Goal: Transaction & Acquisition: Purchase product/service

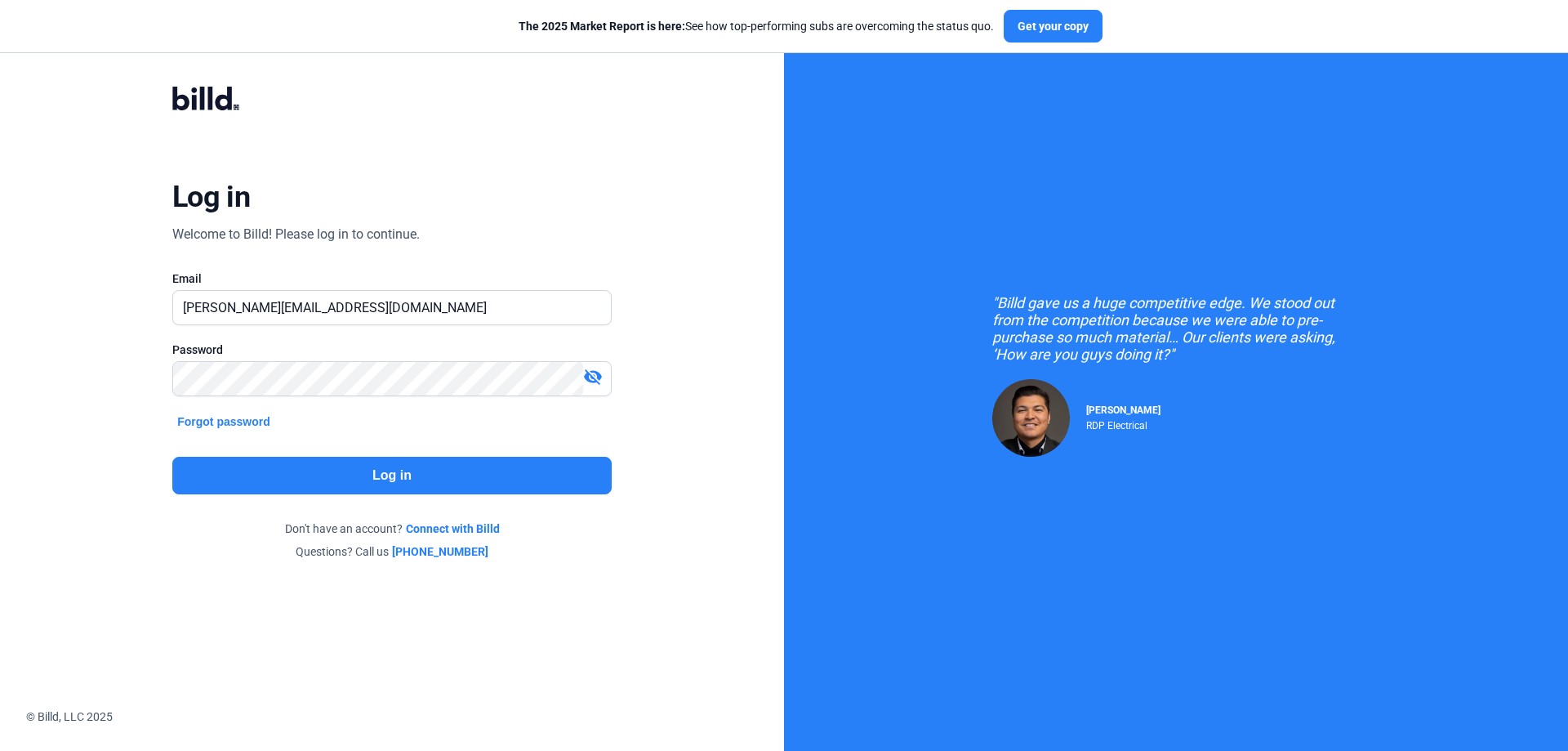
click at [410, 469] on button "Log in" at bounding box center [392, 475] width 439 height 38
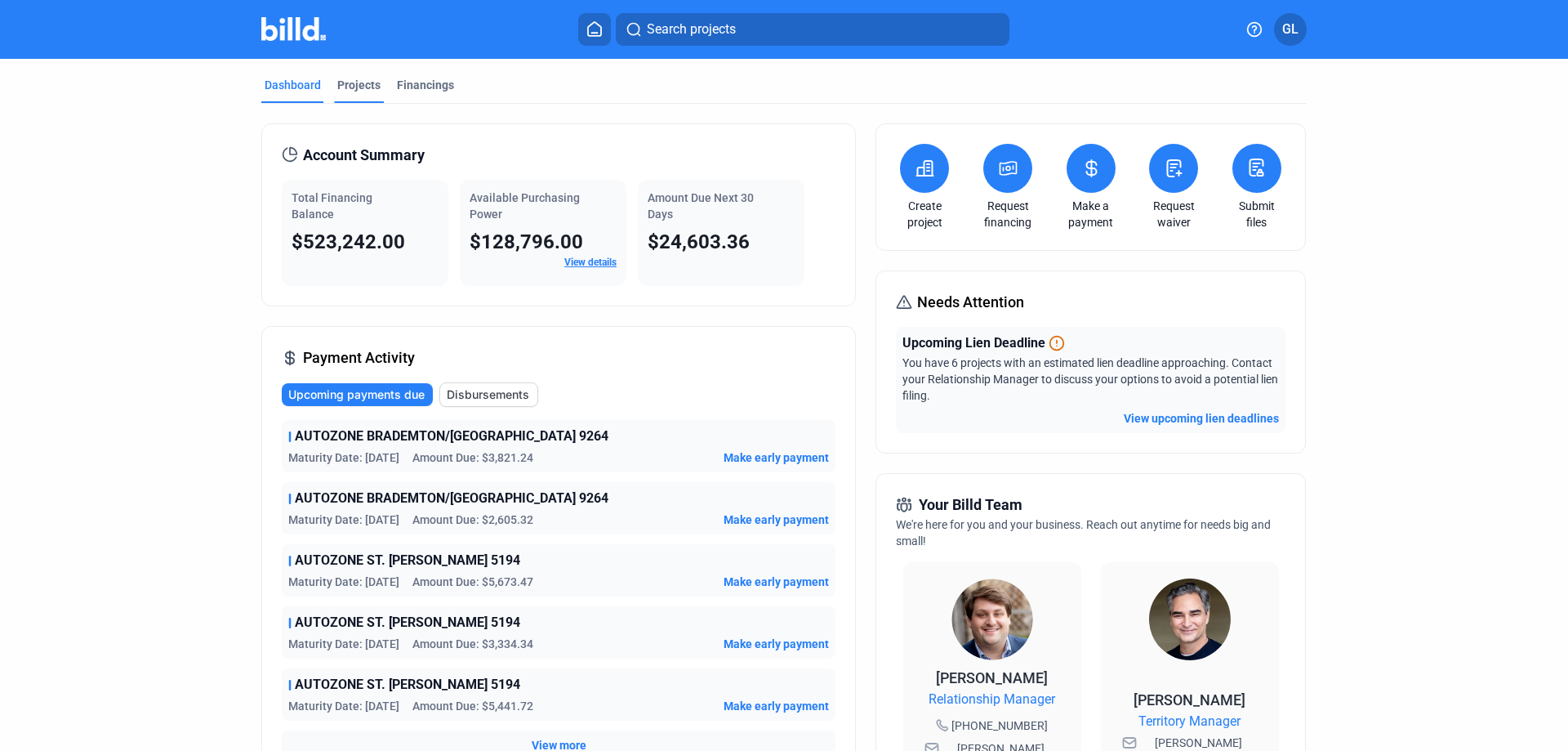
click at [359, 85] on div "Projects" at bounding box center [359, 85] width 43 height 16
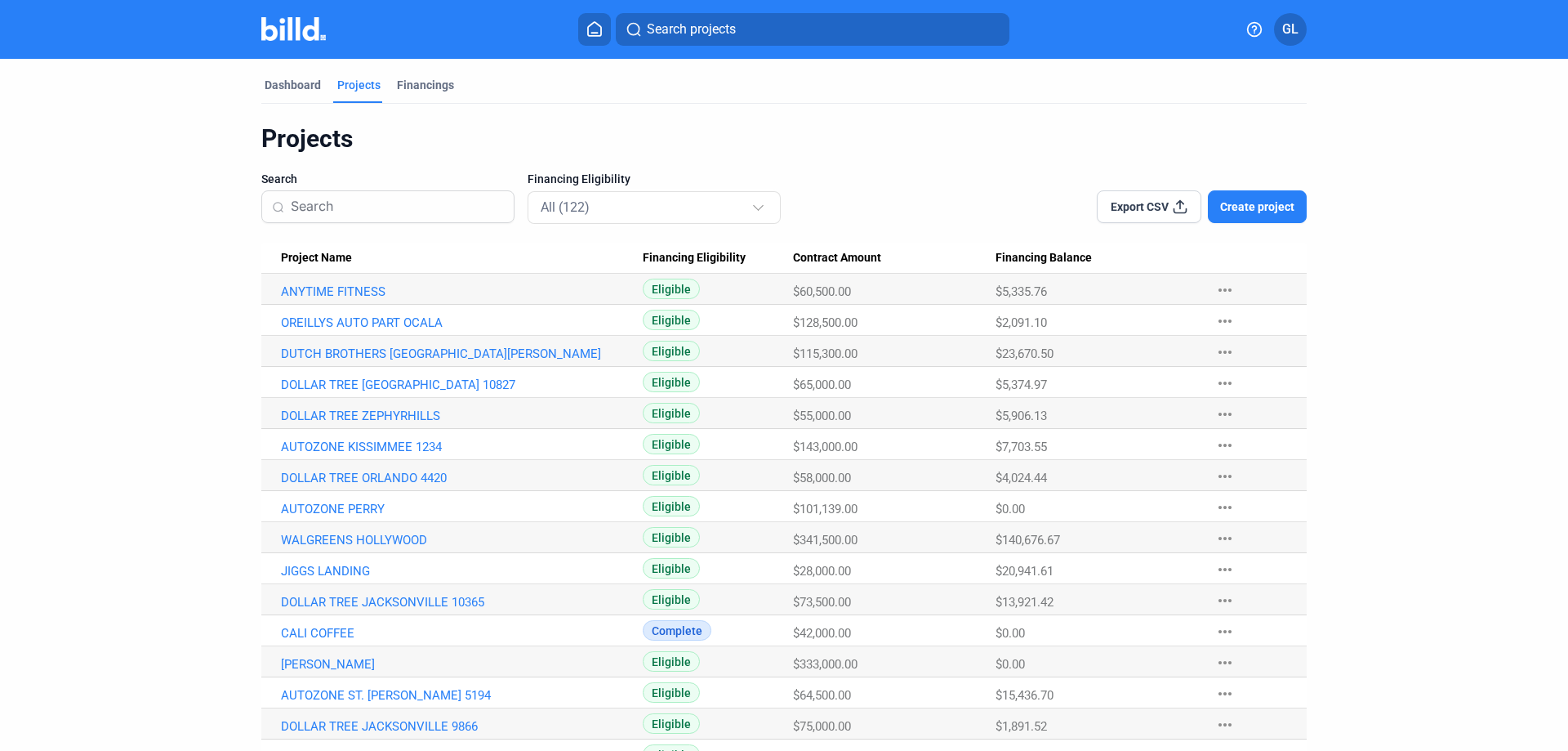
click at [337, 202] on input at bounding box center [397, 207] width 213 height 34
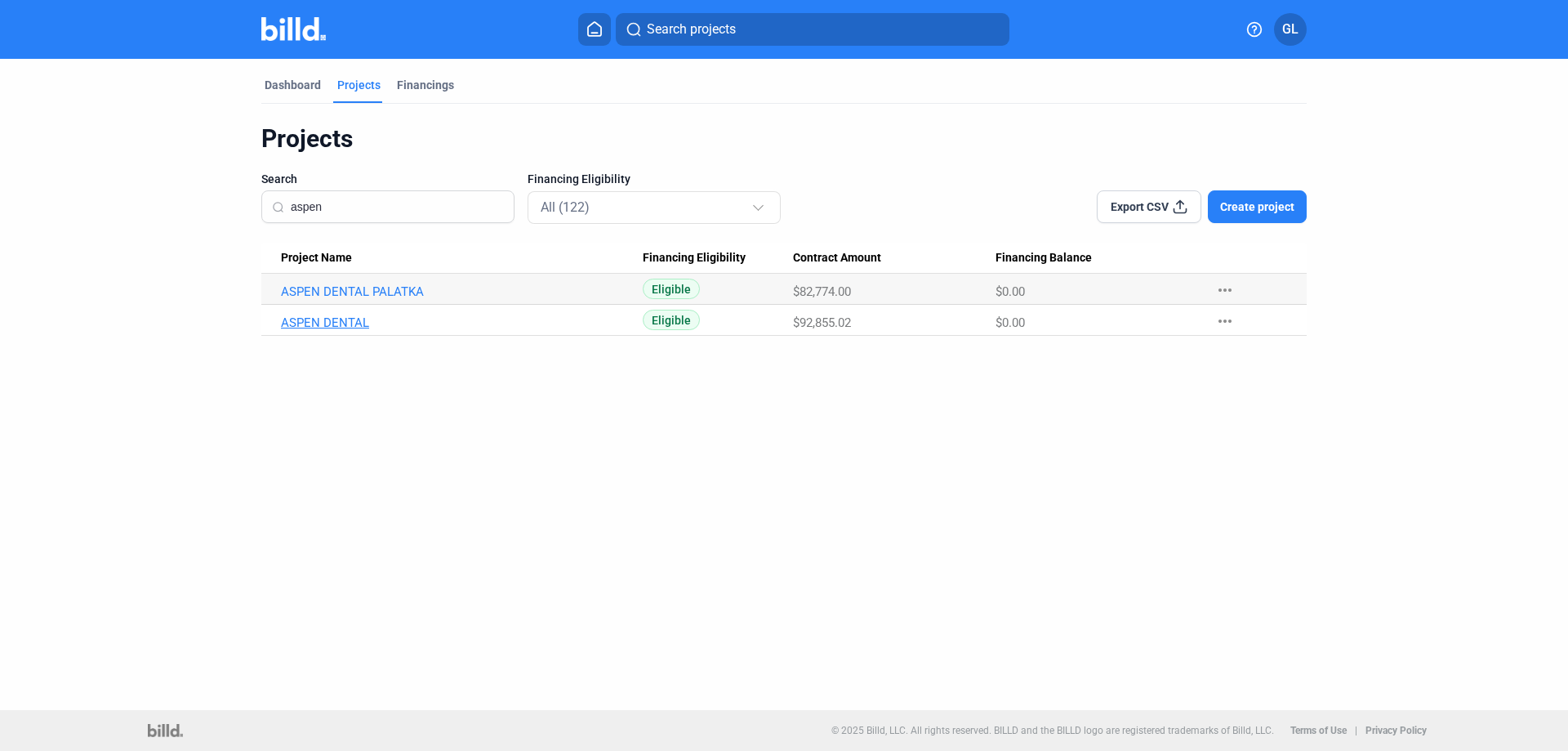
type input "aspen"
click at [342, 320] on link "ASPEN DENTAL" at bounding box center [462, 322] width 362 height 14
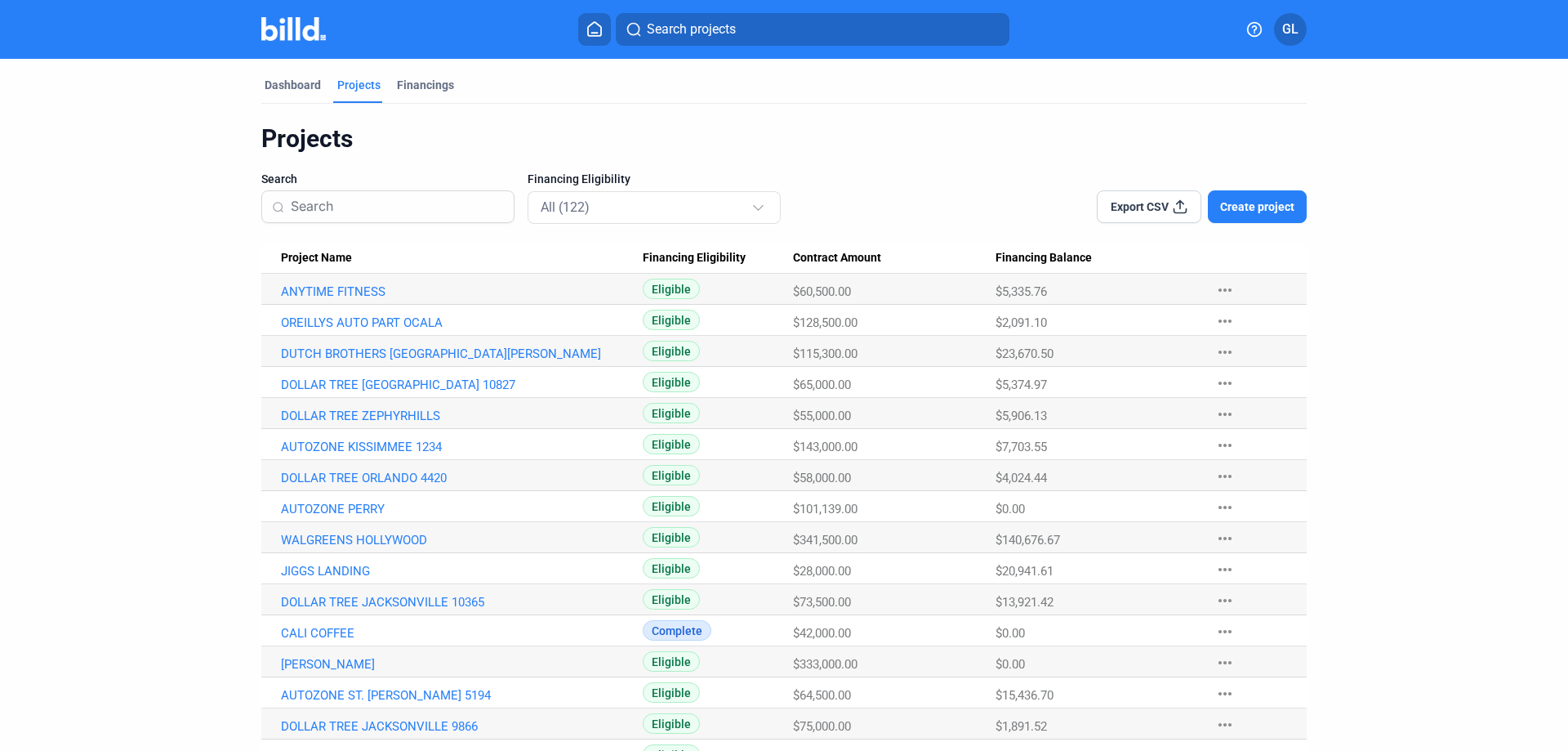
click at [413, 208] on input at bounding box center [397, 207] width 213 height 34
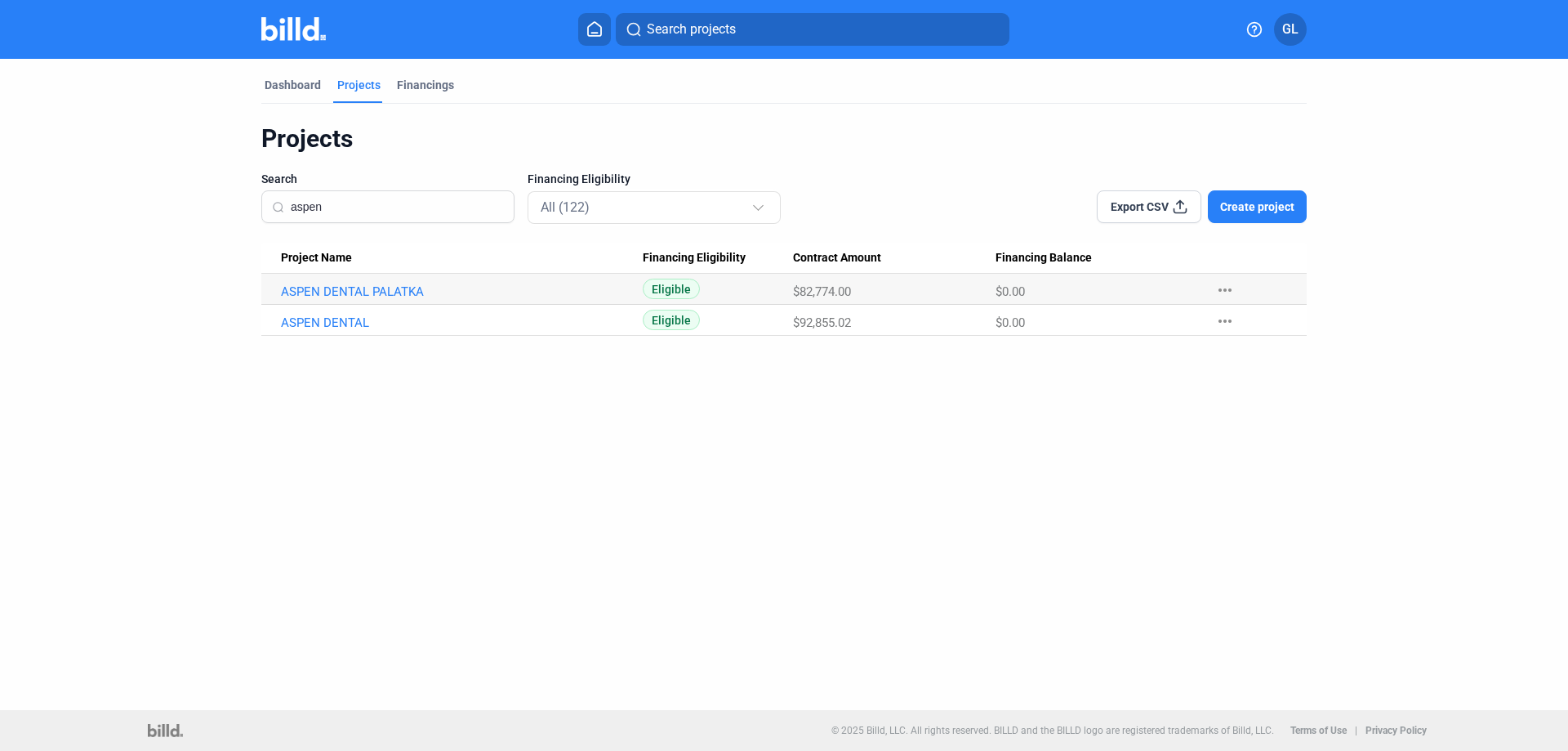
type input "aspen"
click at [1226, 319] on mat-icon "more_horiz" at bounding box center [1225, 321] width 20 height 20
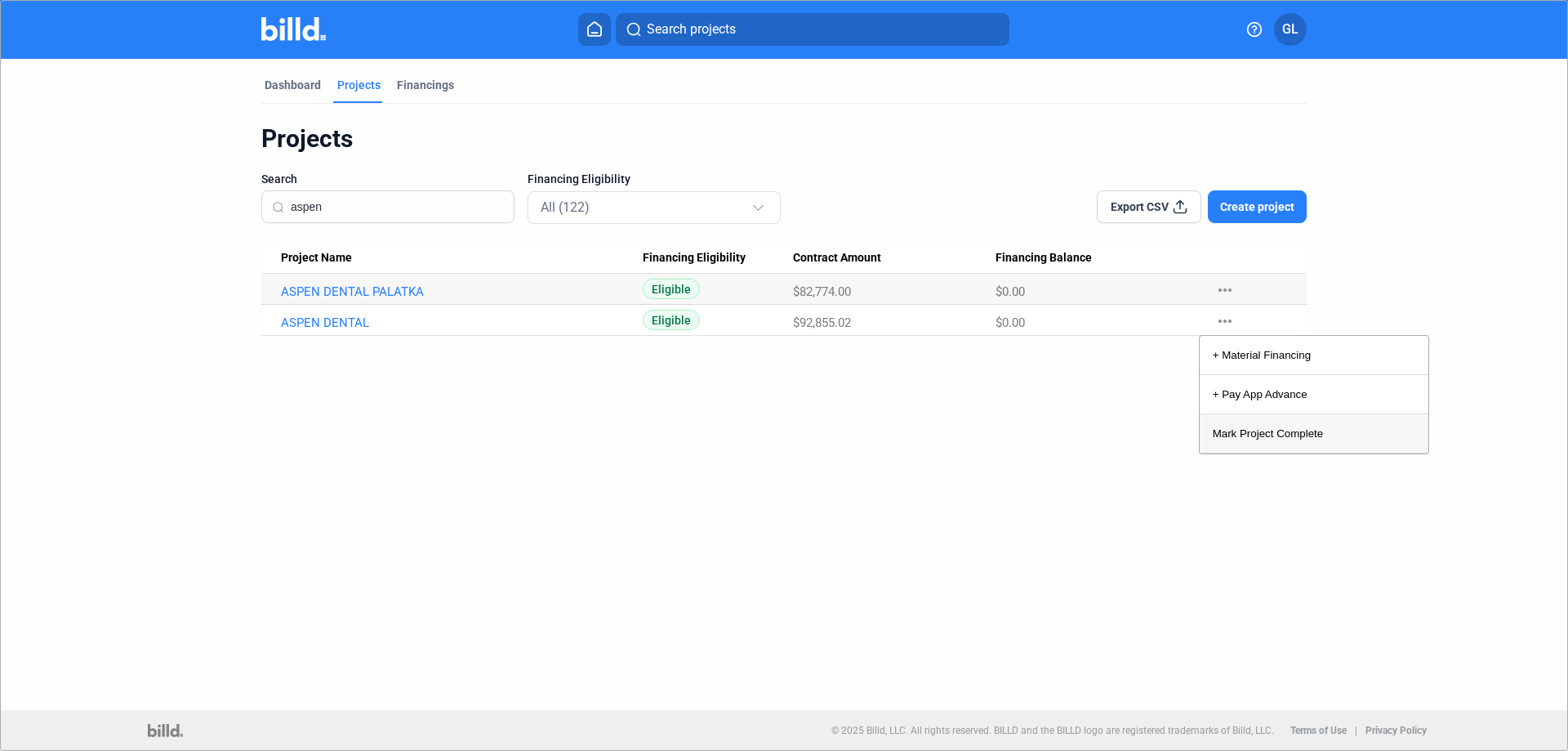
click at [1248, 434] on button "Mark Project Complete" at bounding box center [1313, 434] width 228 height 39
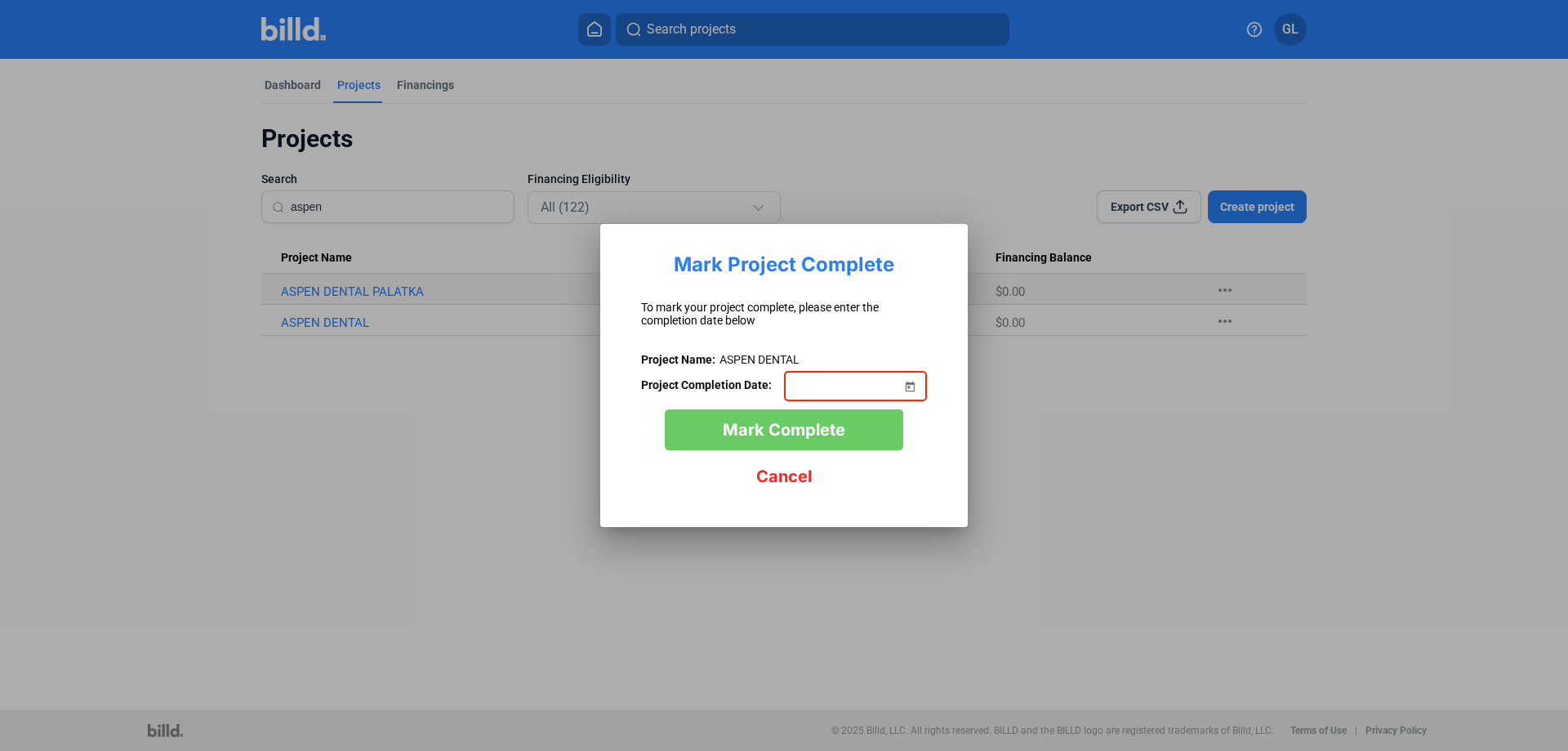
click at [914, 380] on span "Open calendar" at bounding box center [910, 377] width 39 height 39
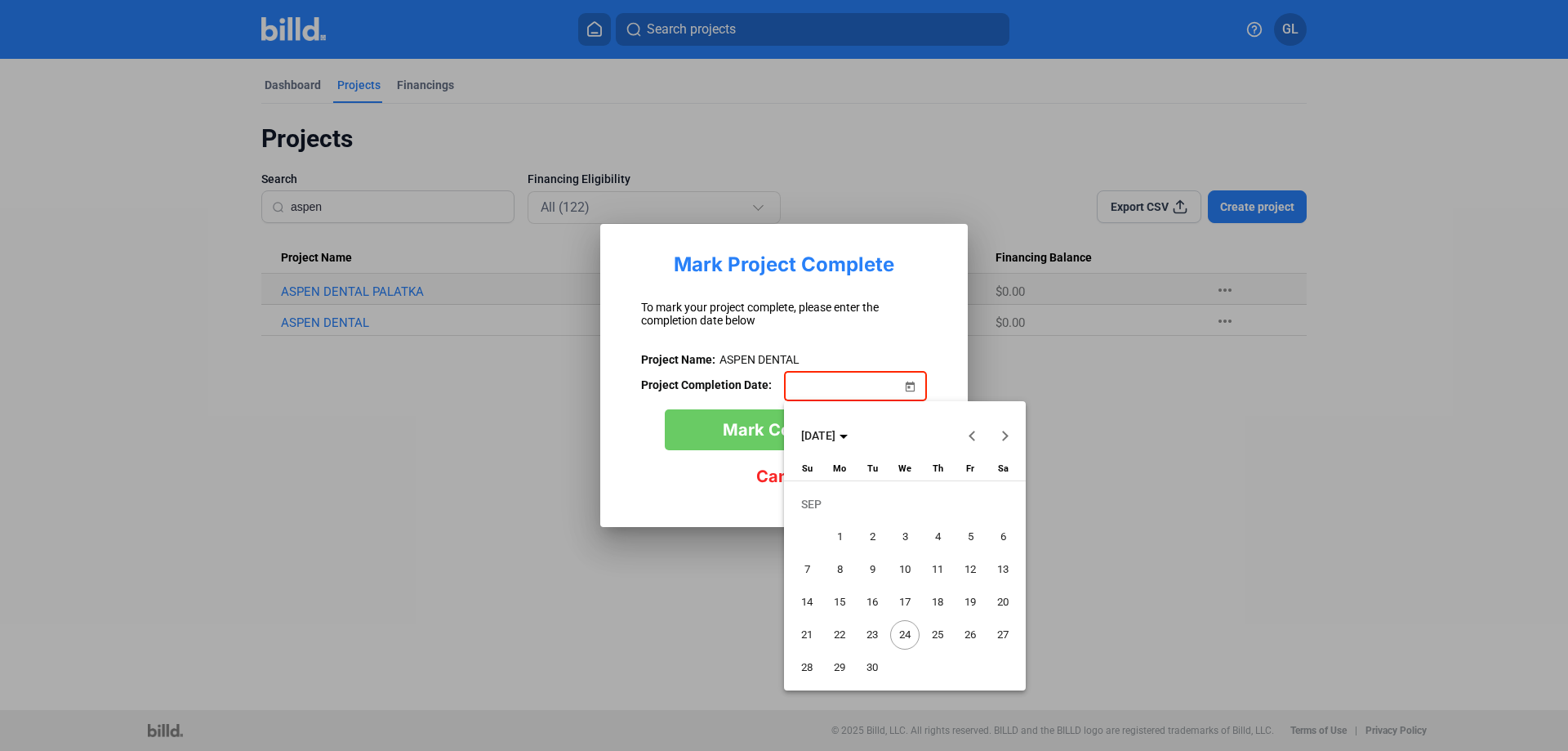
click at [848, 435] on polygon "Choose month and year" at bounding box center [843, 436] width 8 height 4
click at [823, 547] on span "2024" at bounding box center [819, 551] width 51 height 30
click at [991, 583] on span "DEC" at bounding box center [991, 585] width 51 height 30
click at [808, 532] on span "1" at bounding box center [806, 536] width 30 height 30
type input "[DATE]"
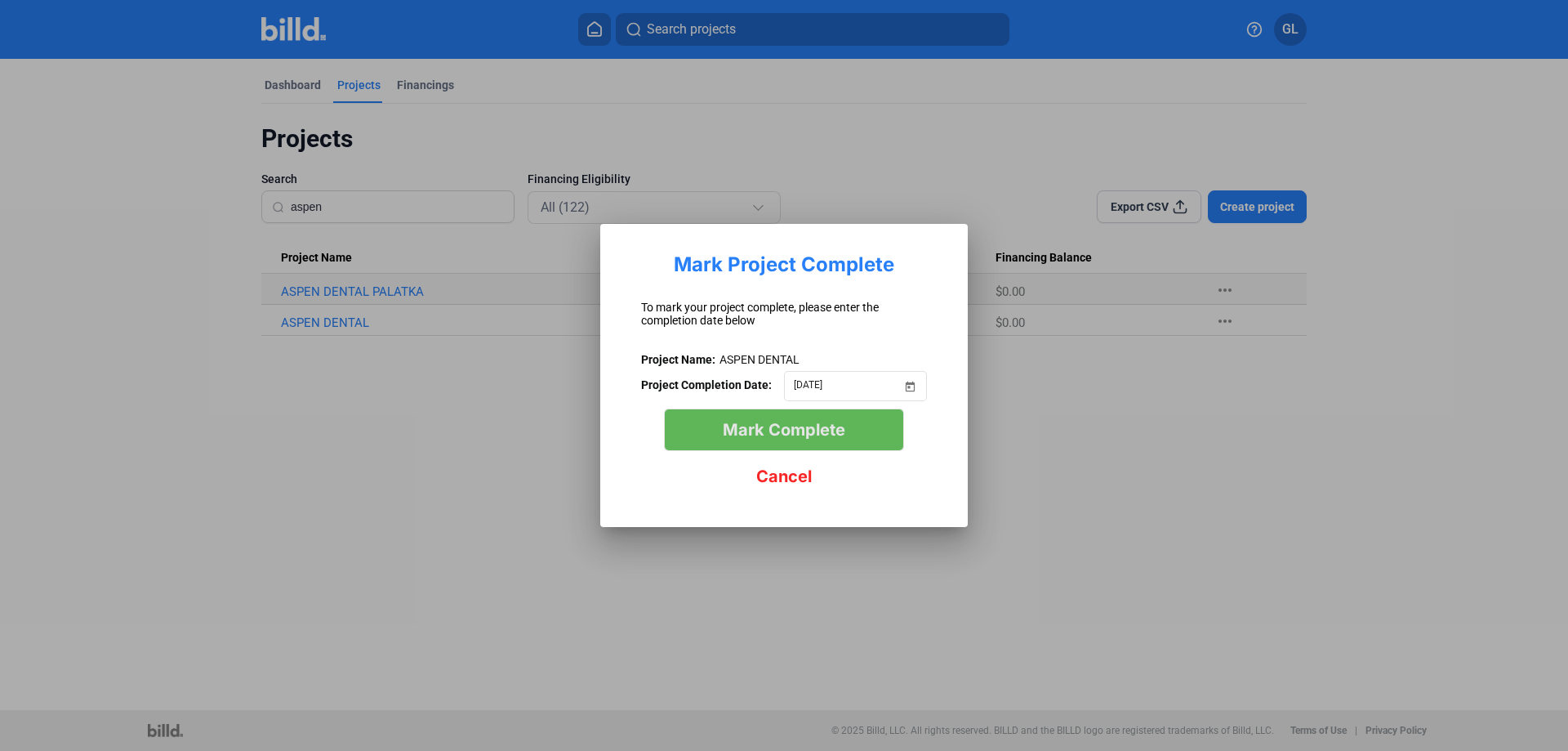
click at [739, 429] on span "Mark Complete" at bounding box center [784, 430] width 123 height 20
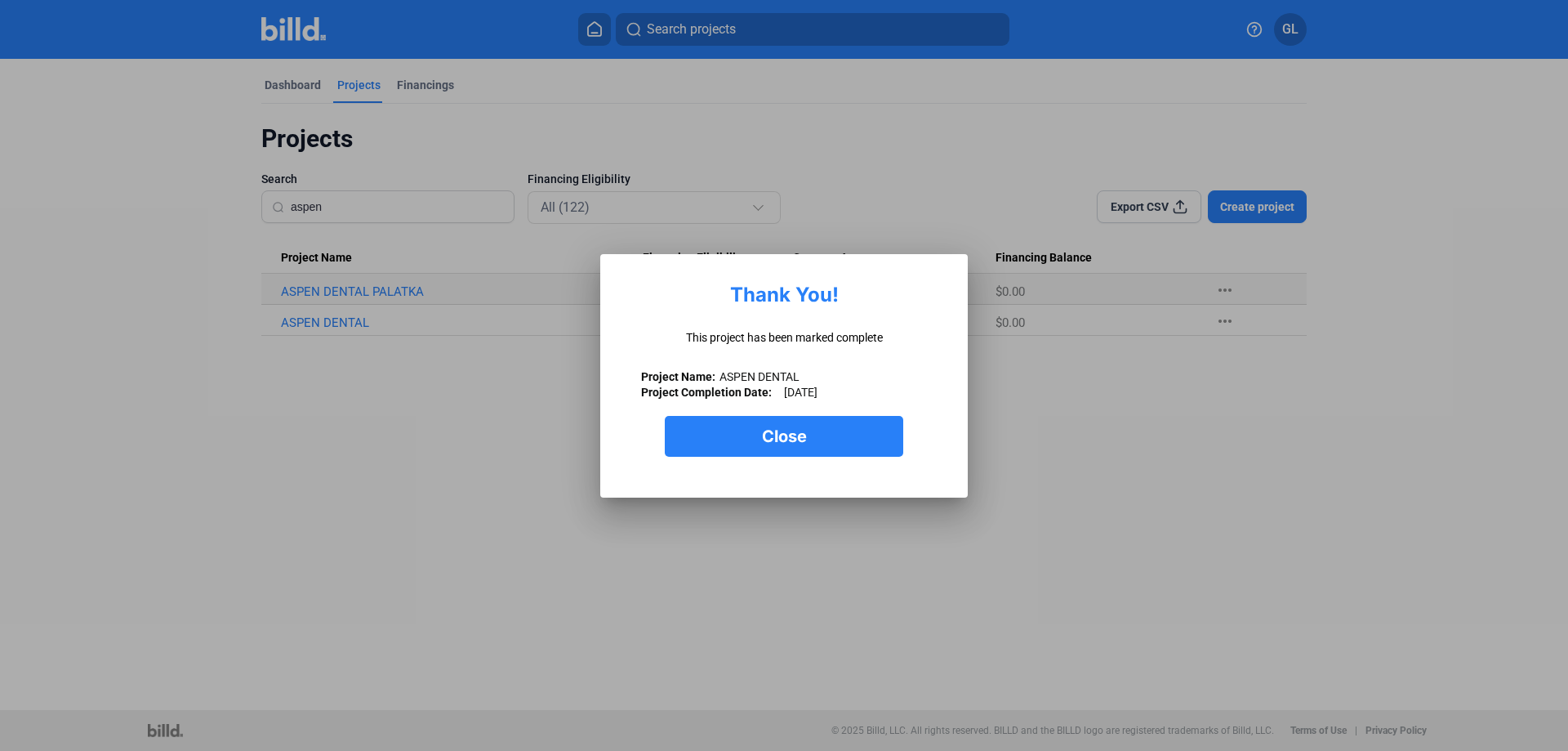
click at [835, 448] on button "Close" at bounding box center [784, 436] width 238 height 41
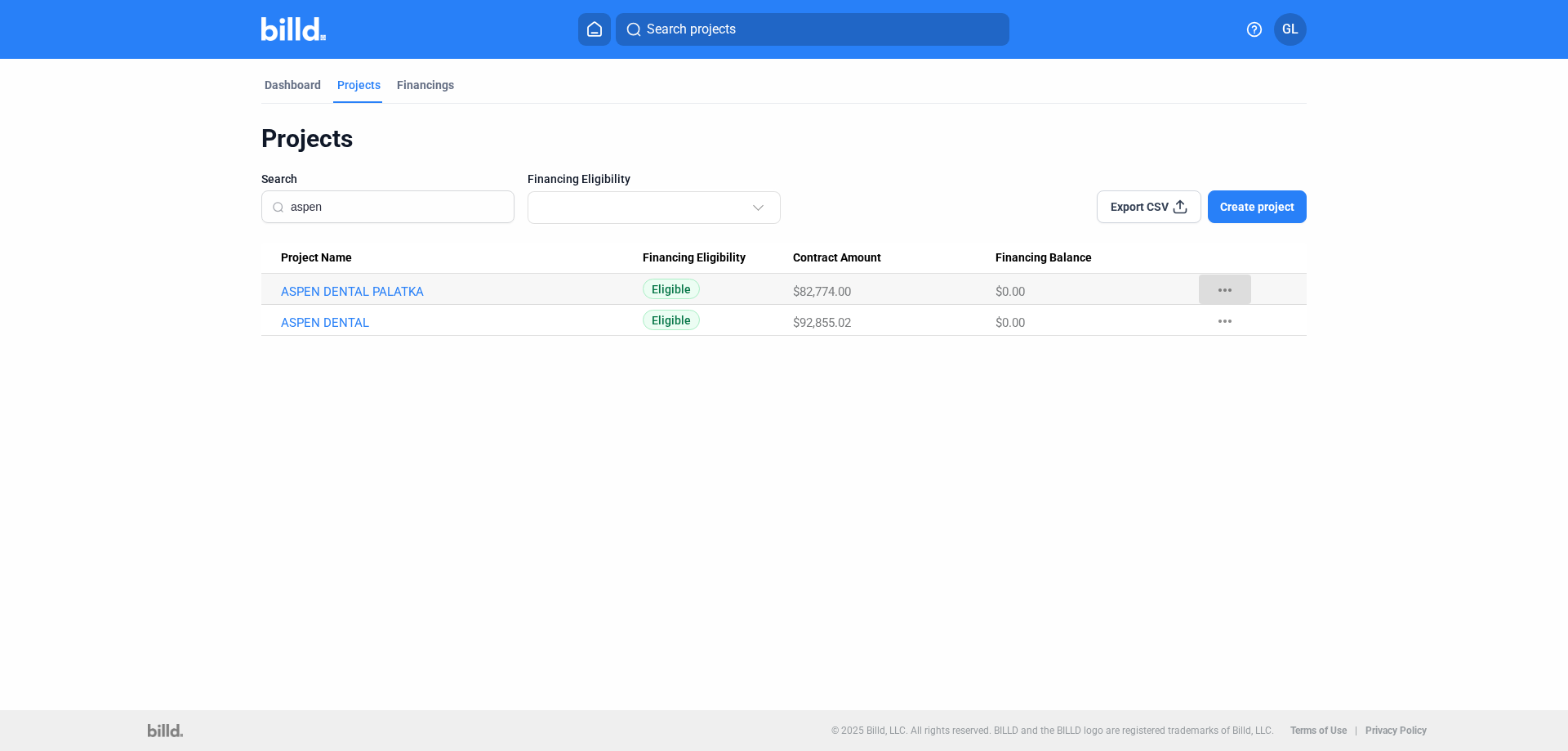
click at [1223, 286] on mat-icon "more_horiz" at bounding box center [1225, 290] width 20 height 20
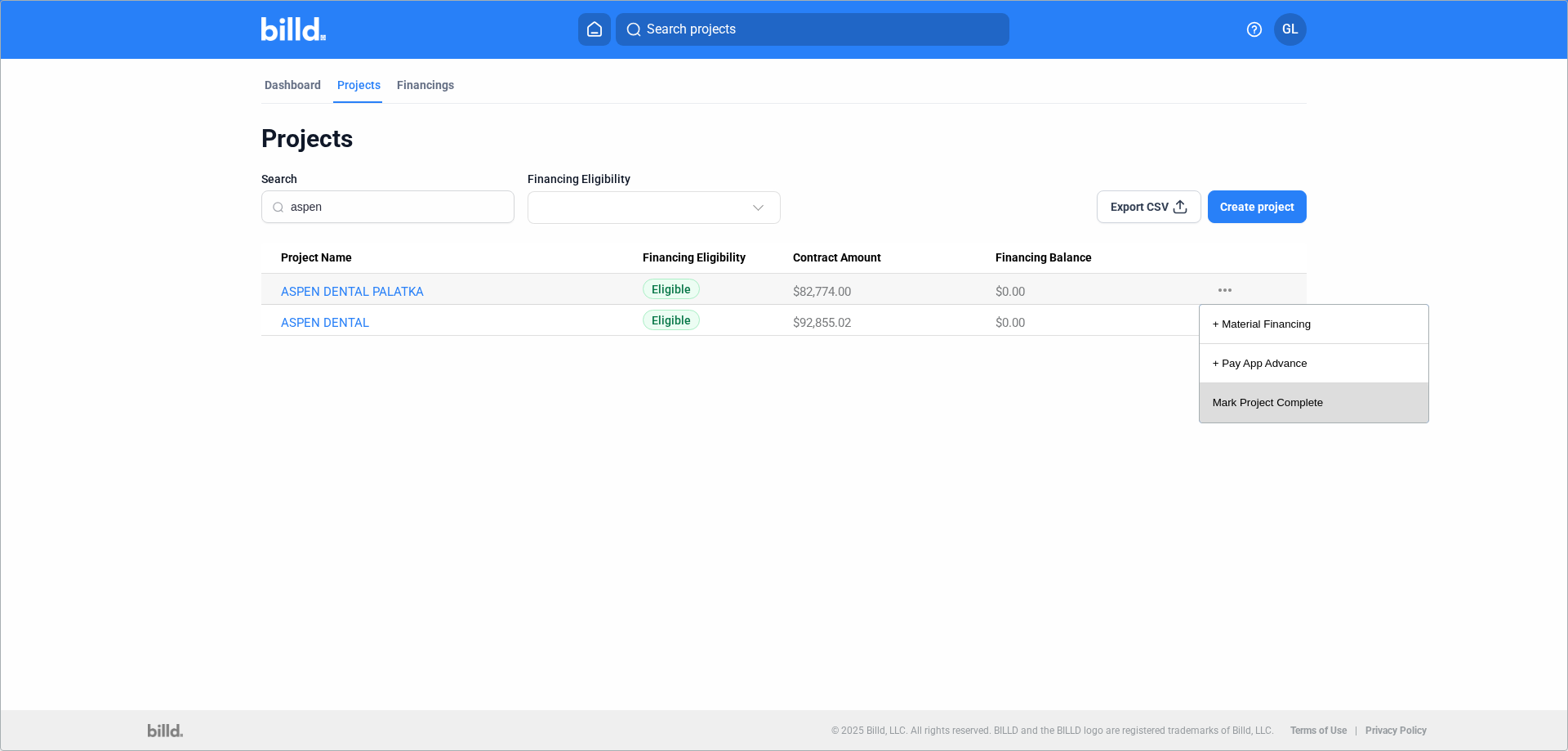
click at [1255, 403] on button "Mark Project Complete" at bounding box center [1313, 403] width 228 height 39
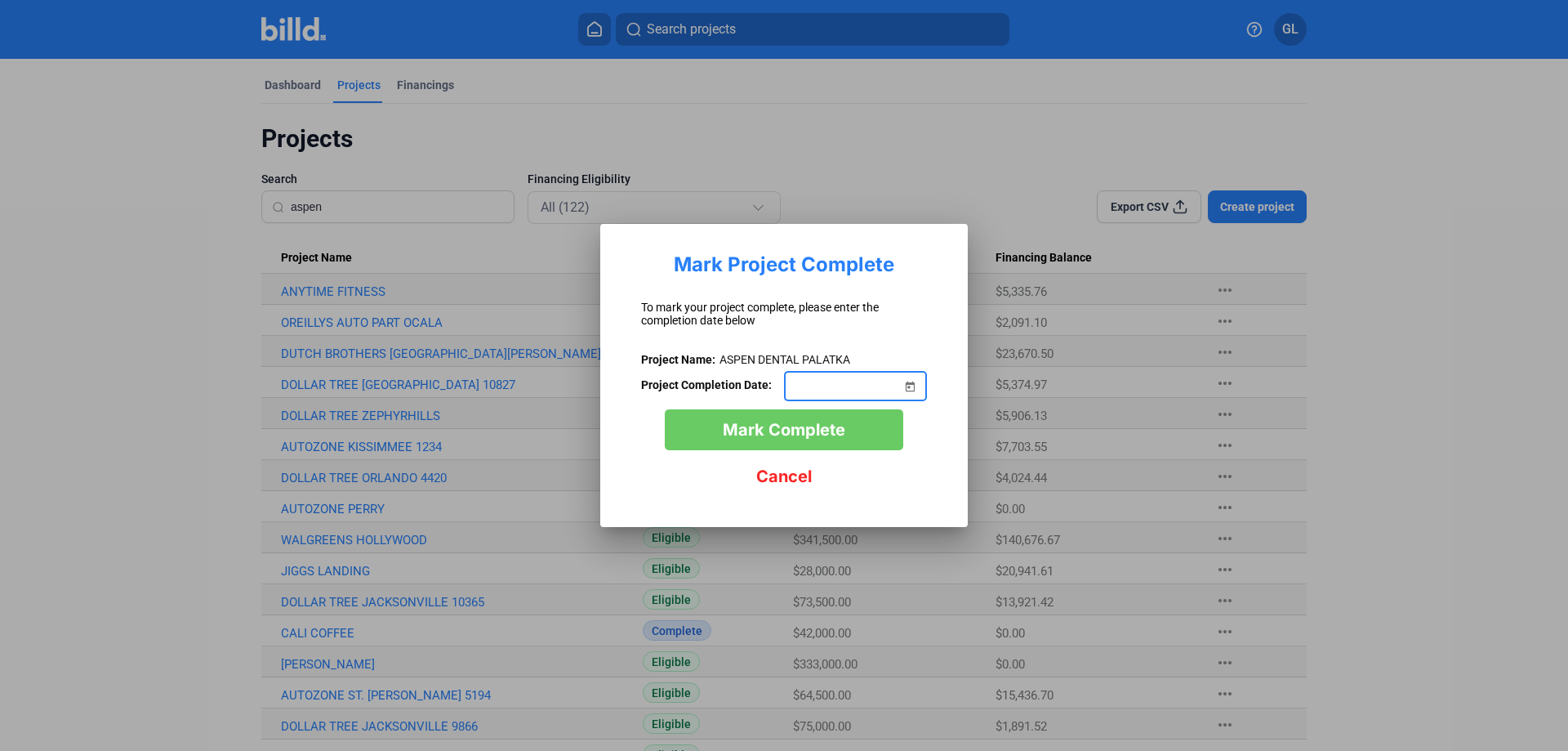
click at [915, 385] on span "Open calendar" at bounding box center [910, 377] width 39 height 39
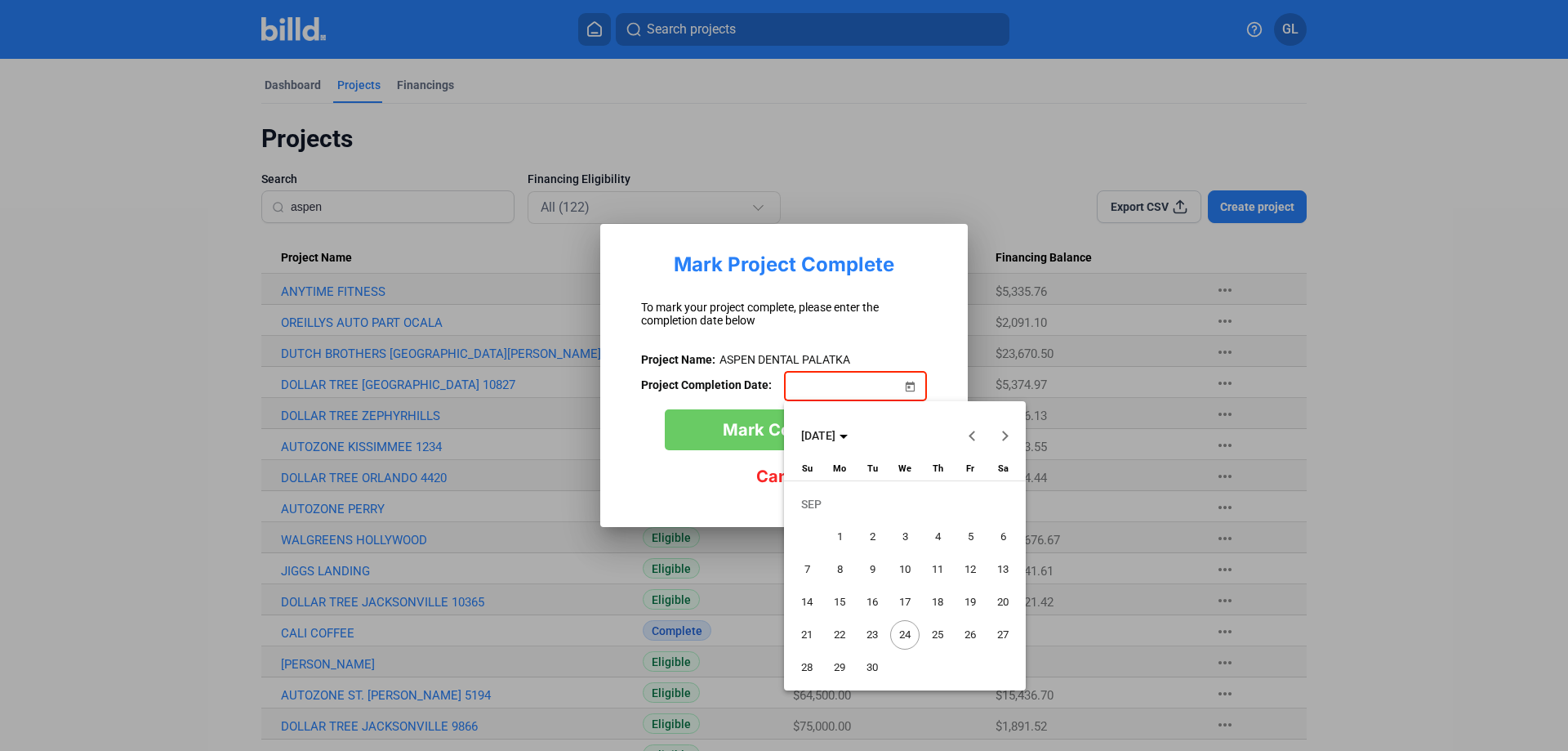
click at [848, 431] on span "[DATE]" at bounding box center [824, 435] width 47 height 13
click at [822, 550] on span "2024" at bounding box center [819, 551] width 51 height 30
click at [988, 585] on span "DEC" at bounding box center [991, 585] width 51 height 30
click at [805, 531] on span "1" at bounding box center [806, 536] width 30 height 30
type input "[DATE]"
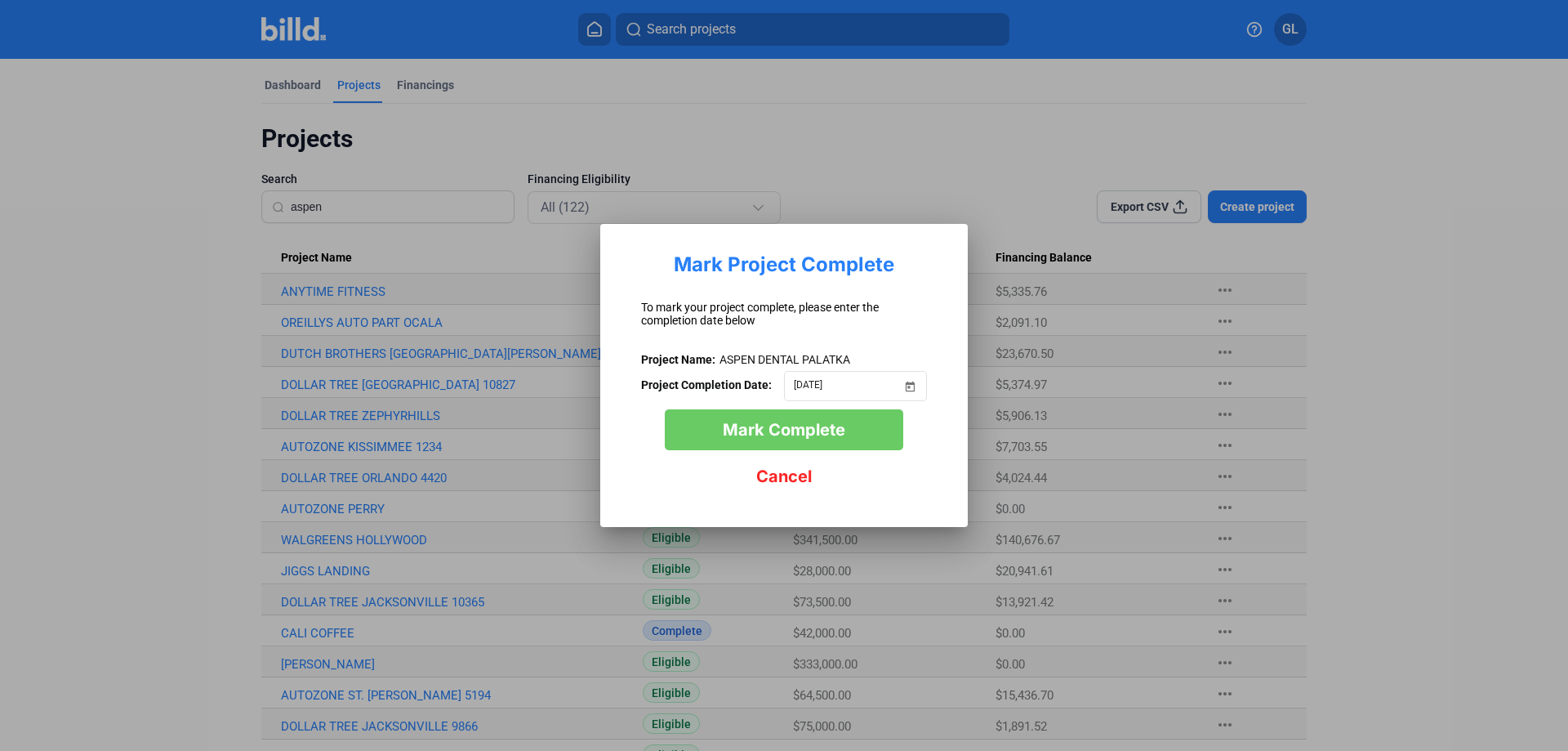
click at [811, 428] on span "Mark Complete" at bounding box center [784, 430] width 123 height 20
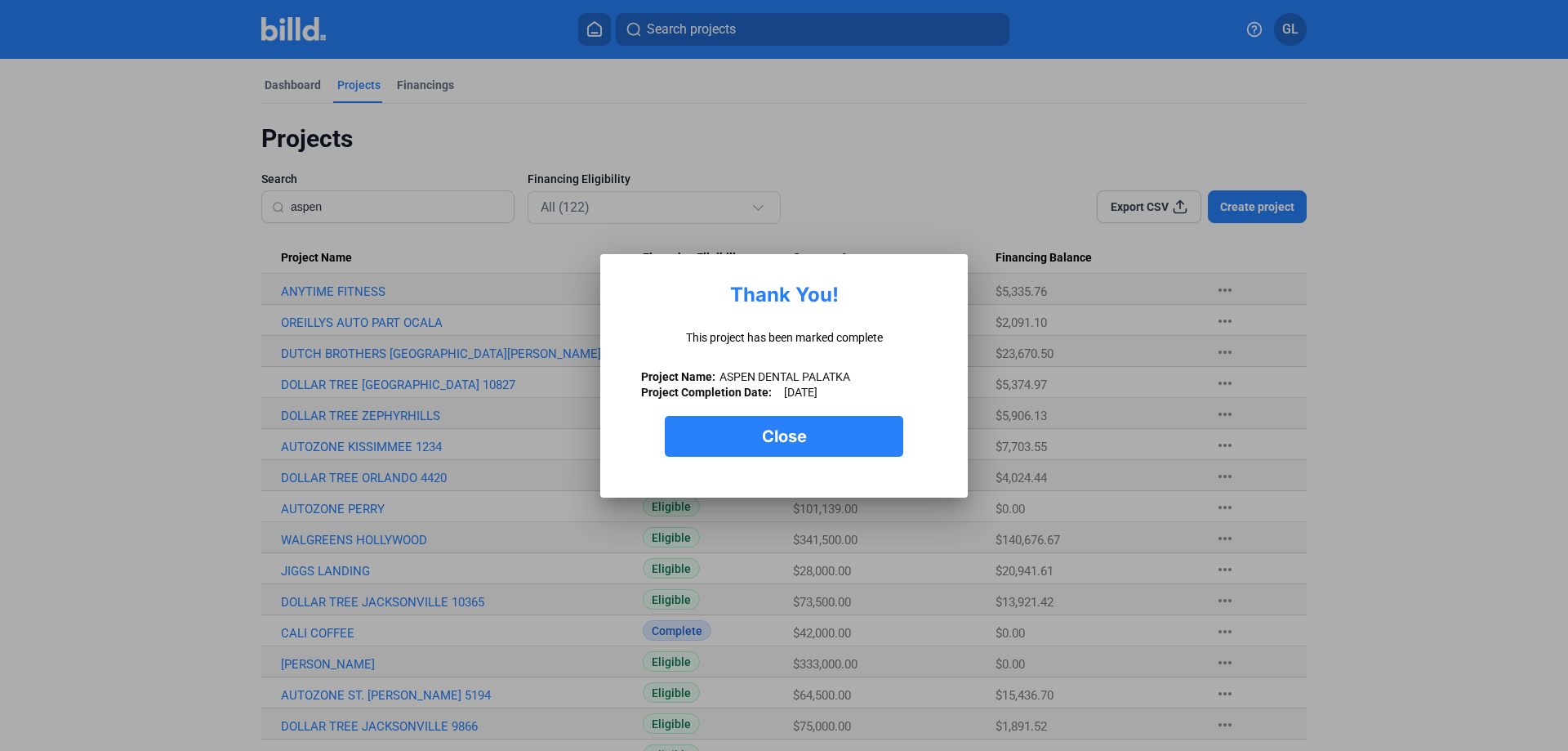
click at [814, 447] on button "Close" at bounding box center [784, 436] width 238 height 41
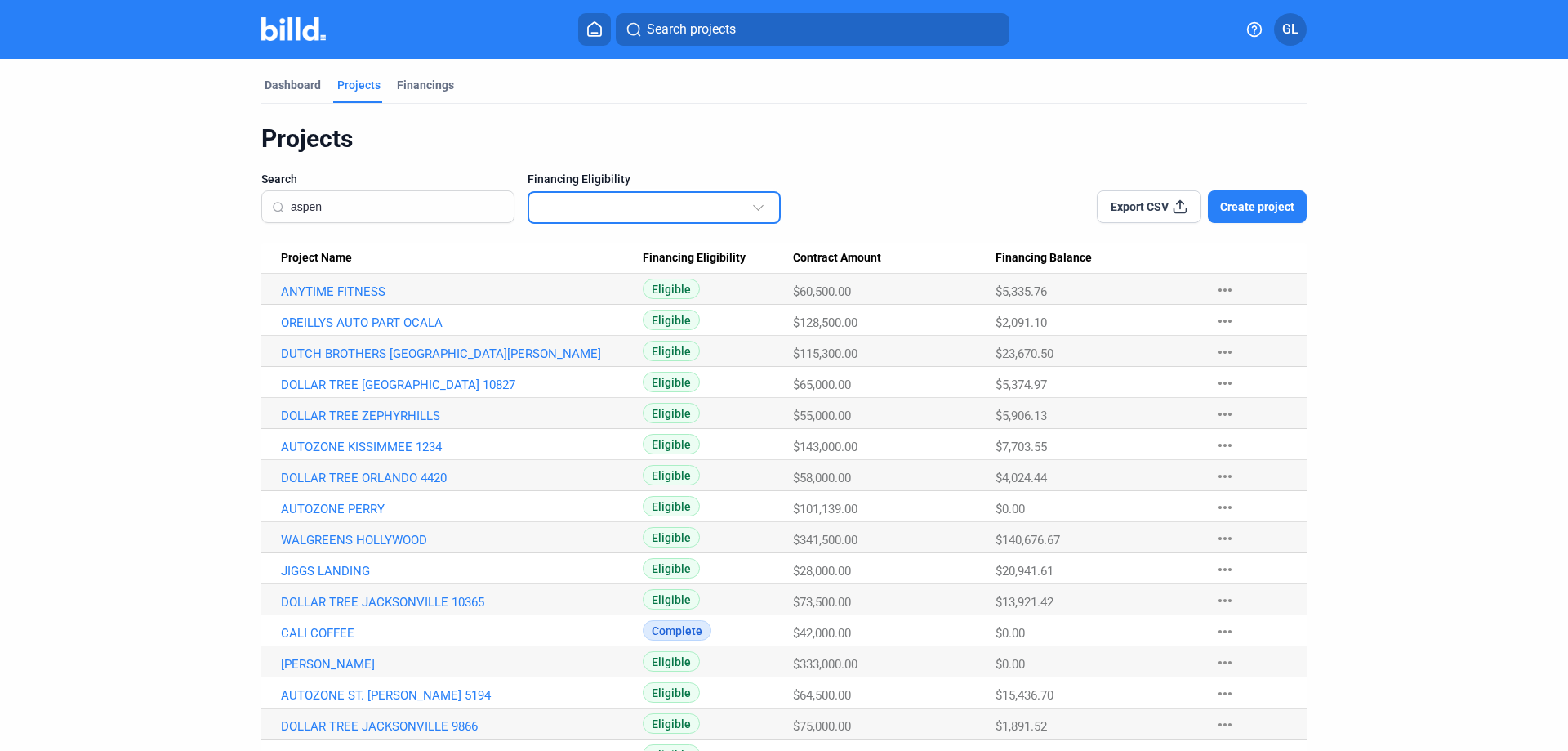
click at [762, 209] on div at bounding box center [760, 200] width 18 height 26
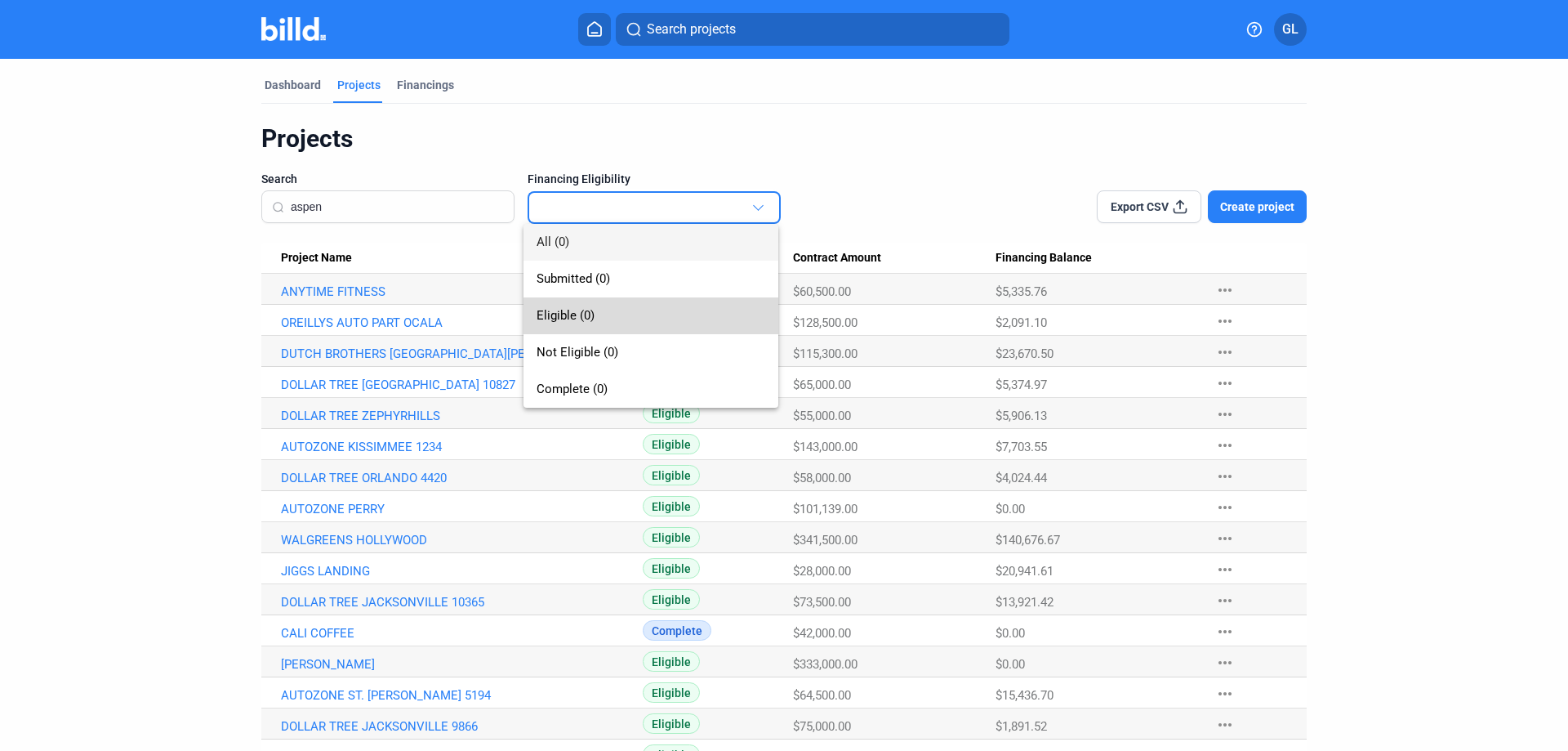
click at [590, 311] on span "Eligible (0)" at bounding box center [565, 315] width 58 height 14
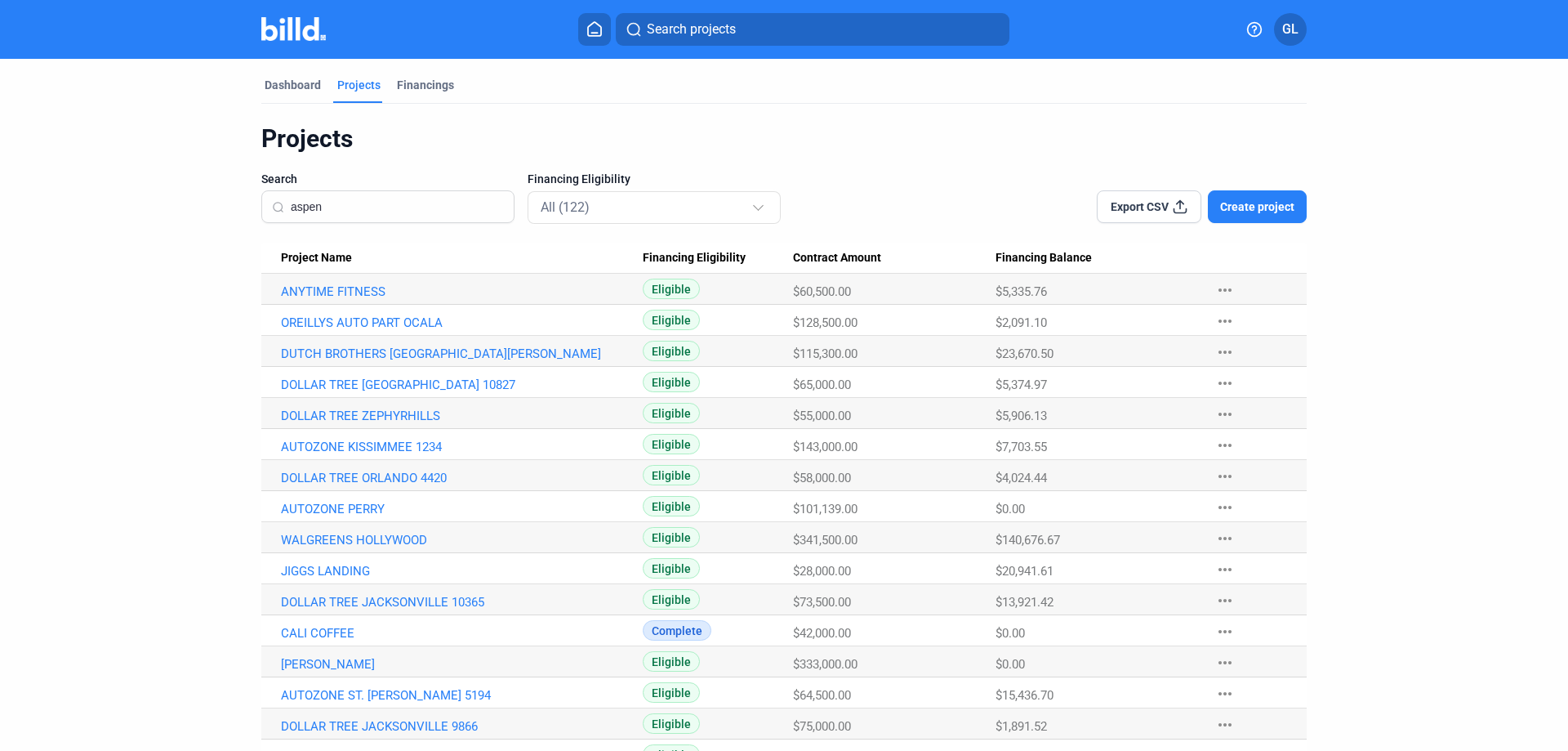
drag, startPoint x: 407, startPoint y: 205, endPoint x: 204, endPoint y: 208, distance: 203.0
click at [1240, 209] on span "Create project" at bounding box center [1257, 207] width 74 height 16
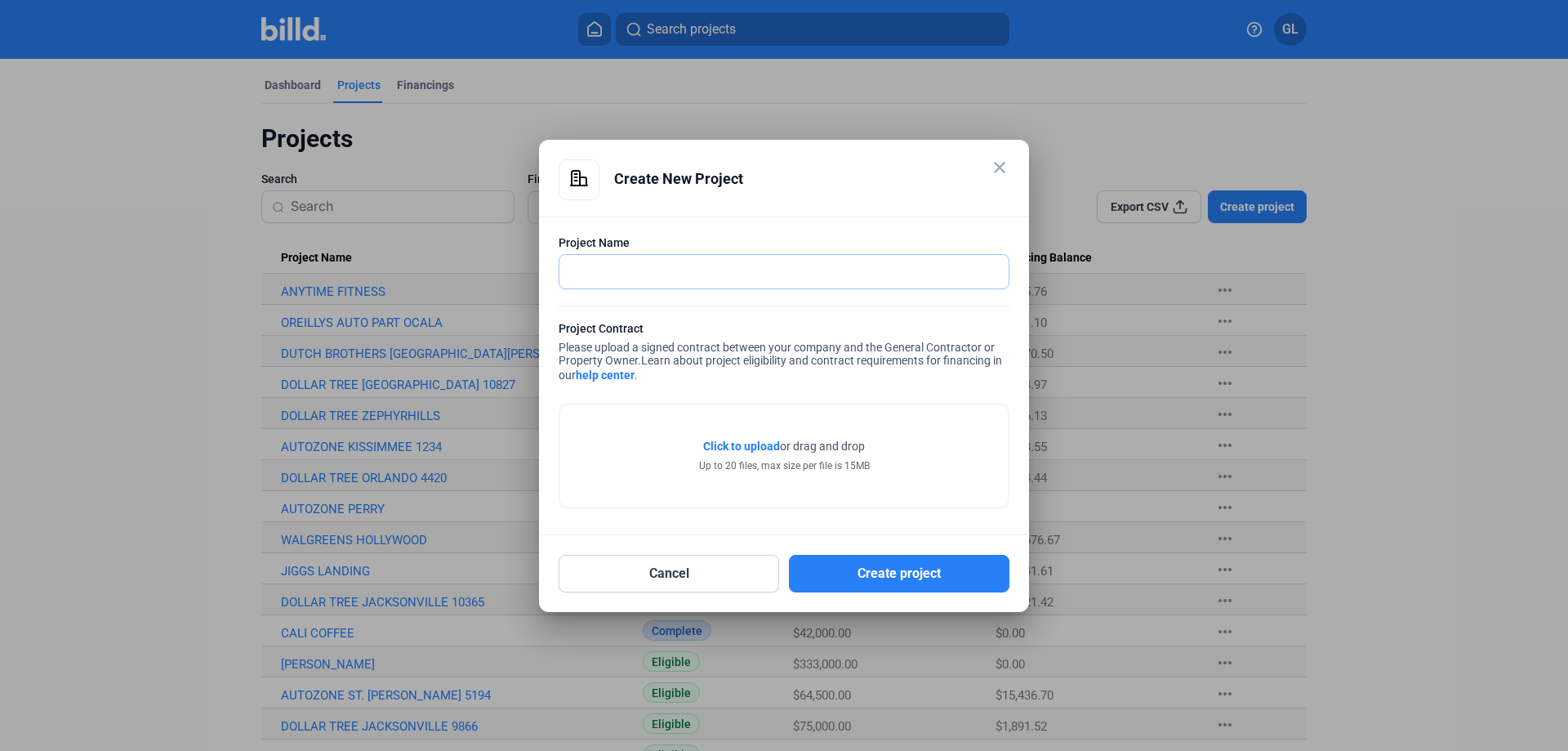
click at [700, 262] on input "text" at bounding box center [784, 271] width 449 height 33
type input "a"
type input "ASPEN DENTAL BRADENTON"
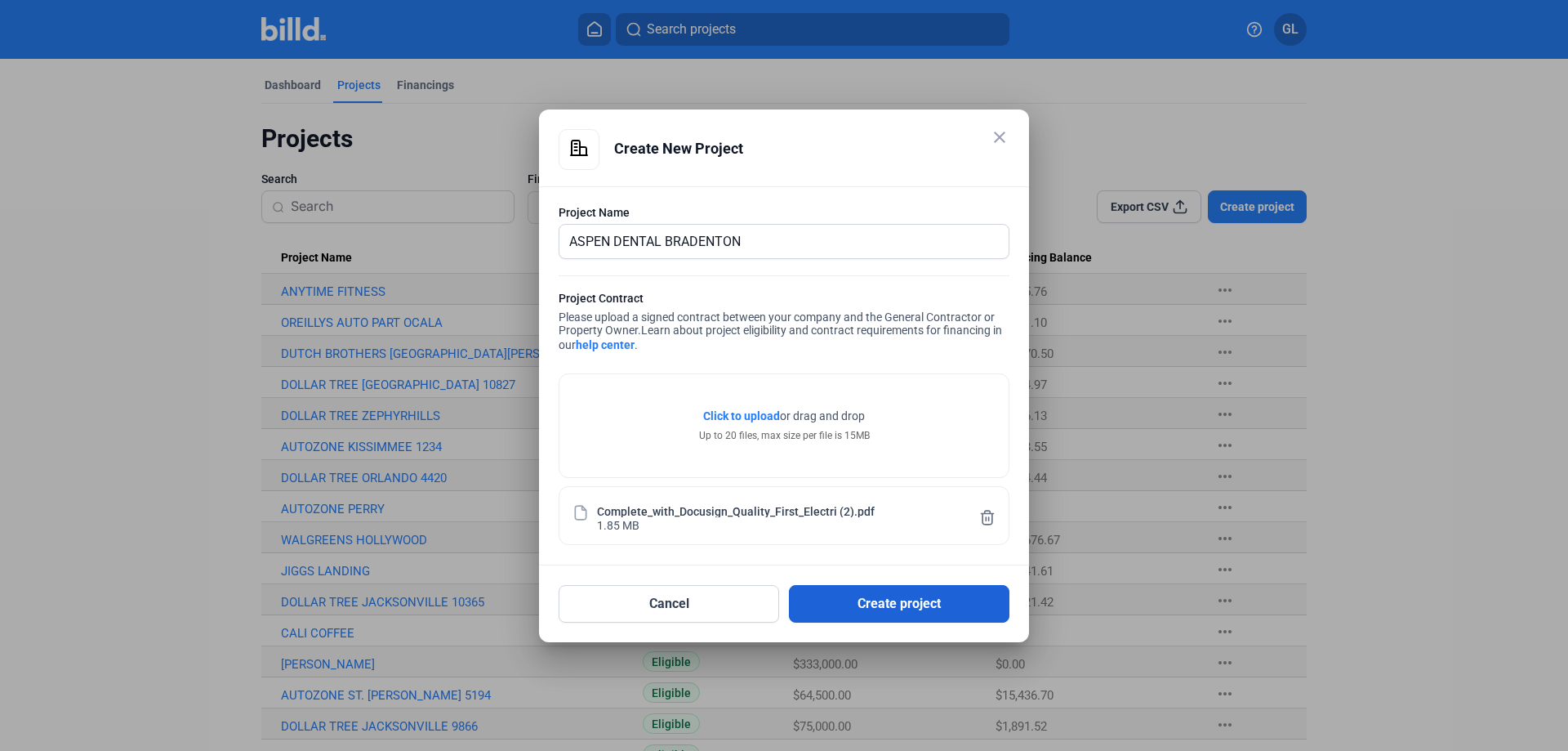
drag, startPoint x: 909, startPoint y: 604, endPoint x: 928, endPoint y: 606, distance: 19.1
click at [909, 604] on button "Create project" at bounding box center [899, 603] width 220 height 38
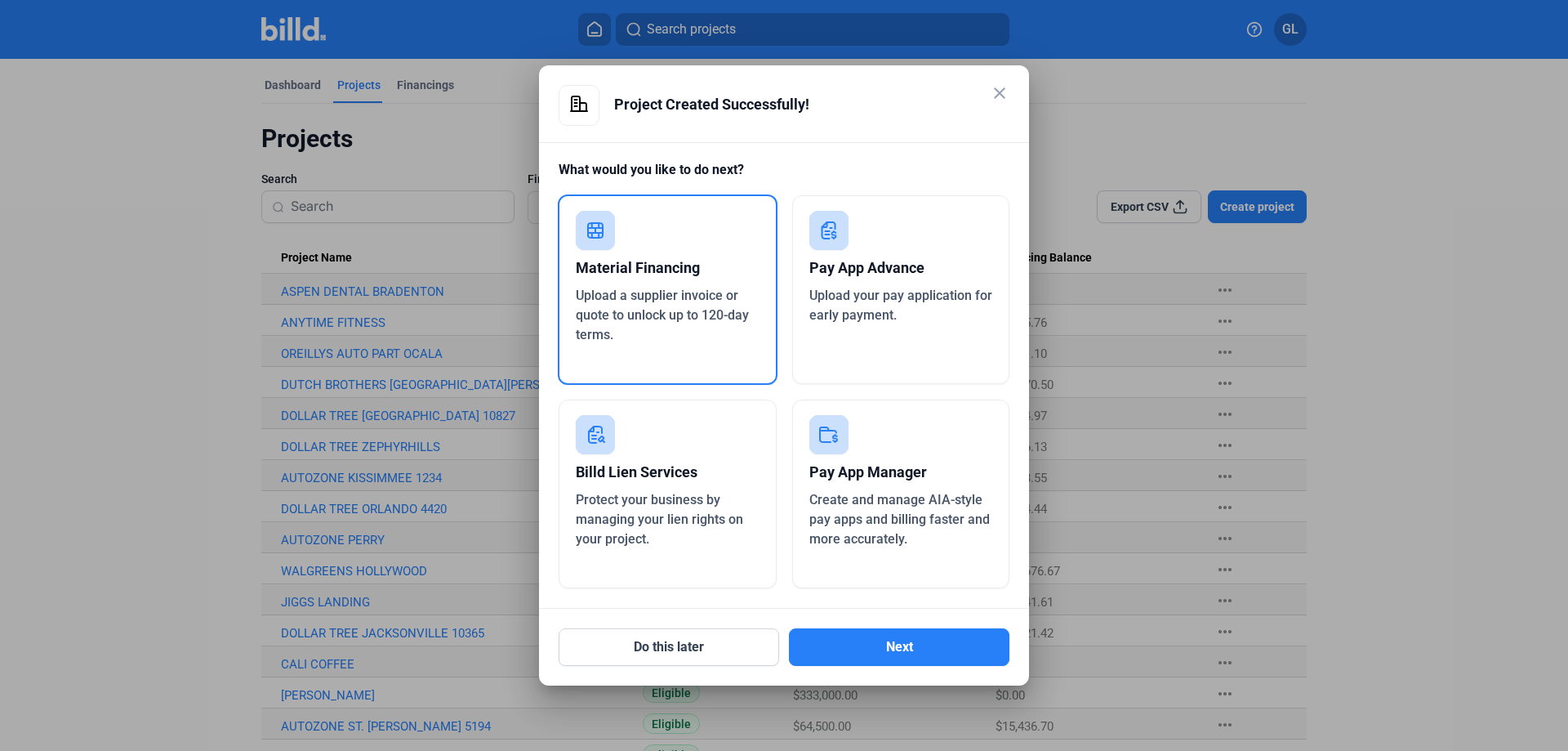
click at [678, 297] on span "Upload a supplier invoice or quote to unlock up to 120-day terms." at bounding box center [661, 314] width 173 height 55
drag, startPoint x: 929, startPoint y: 640, endPoint x: 941, endPoint y: 642, distance: 12.2
click at [929, 641] on button "Next" at bounding box center [899, 647] width 220 height 38
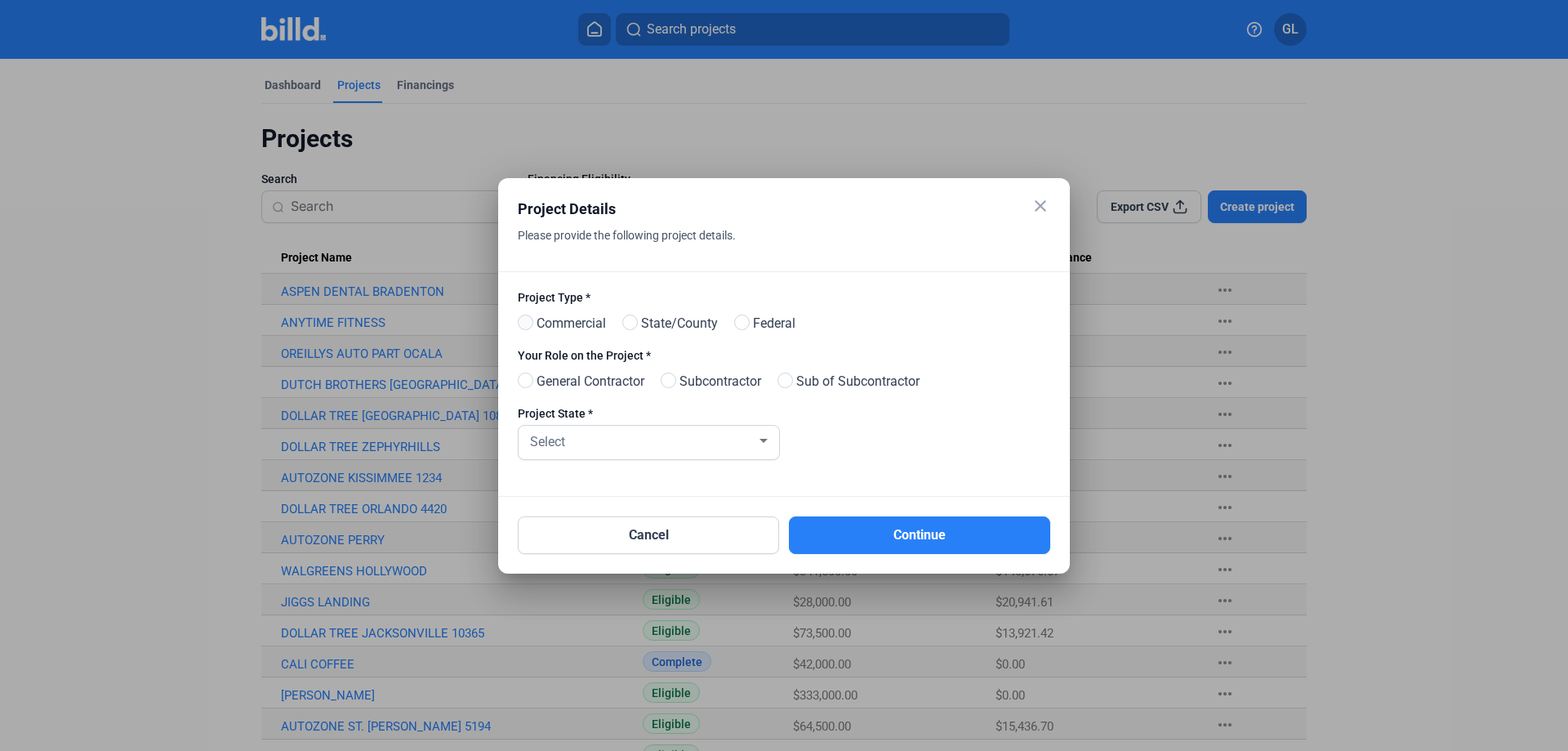
click at [524, 323] on span at bounding box center [524, 321] width 15 height 15
click at [524, 323] on input "Commercial" at bounding box center [524, 323] width 13 height 13
radio input "true"
drag, startPoint x: 678, startPoint y: 380, endPoint x: 727, endPoint y: 405, distance: 55.0
click at [677, 380] on span at bounding box center [668, 380] width 15 height 15
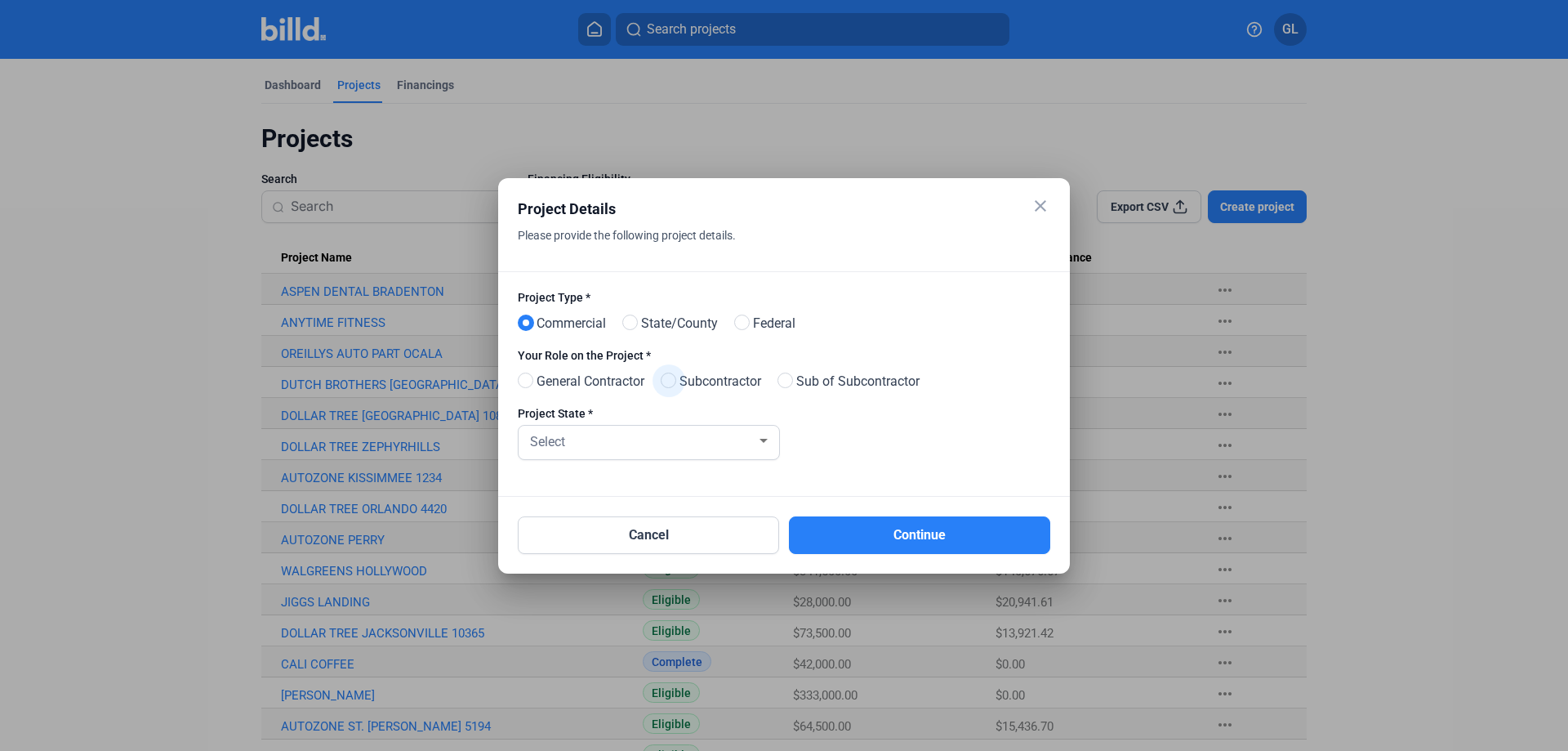
click at [673, 380] on input "Subcontractor" at bounding box center [667, 381] width 13 height 13
radio input "true"
click at [762, 443] on div at bounding box center [763, 440] width 8 height 4
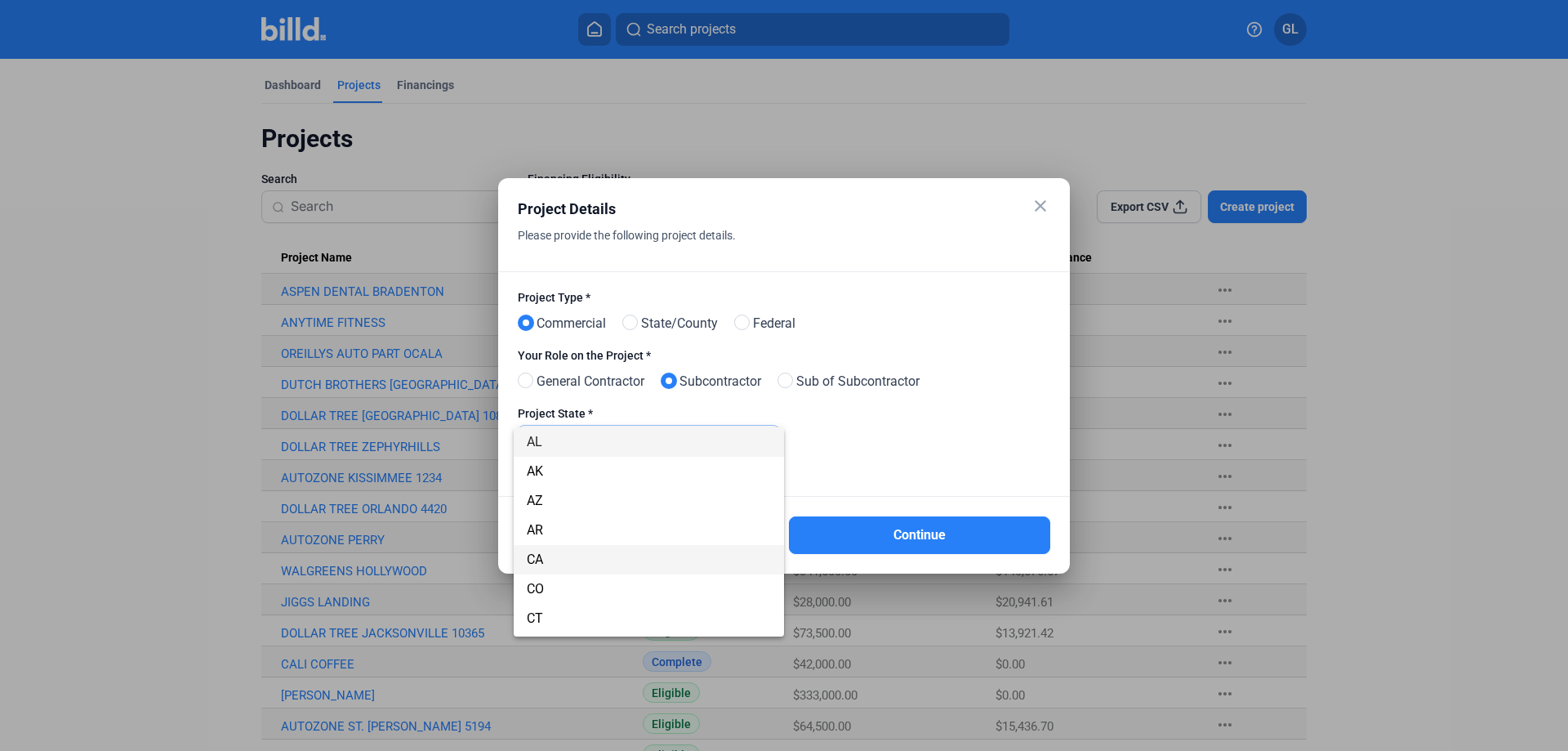
scroll to position [85, 0]
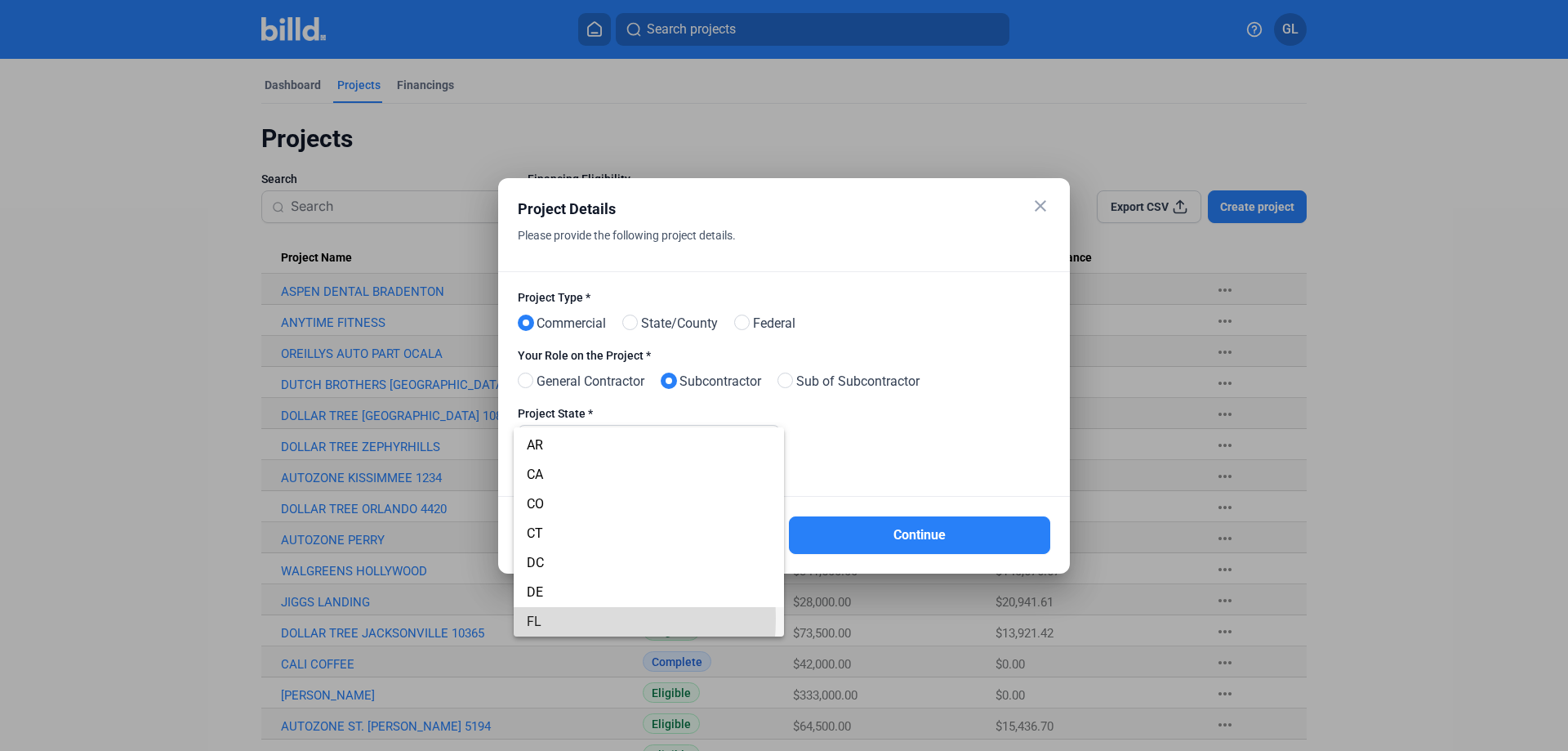
click at [546, 619] on span "FL" at bounding box center [649, 621] width 244 height 30
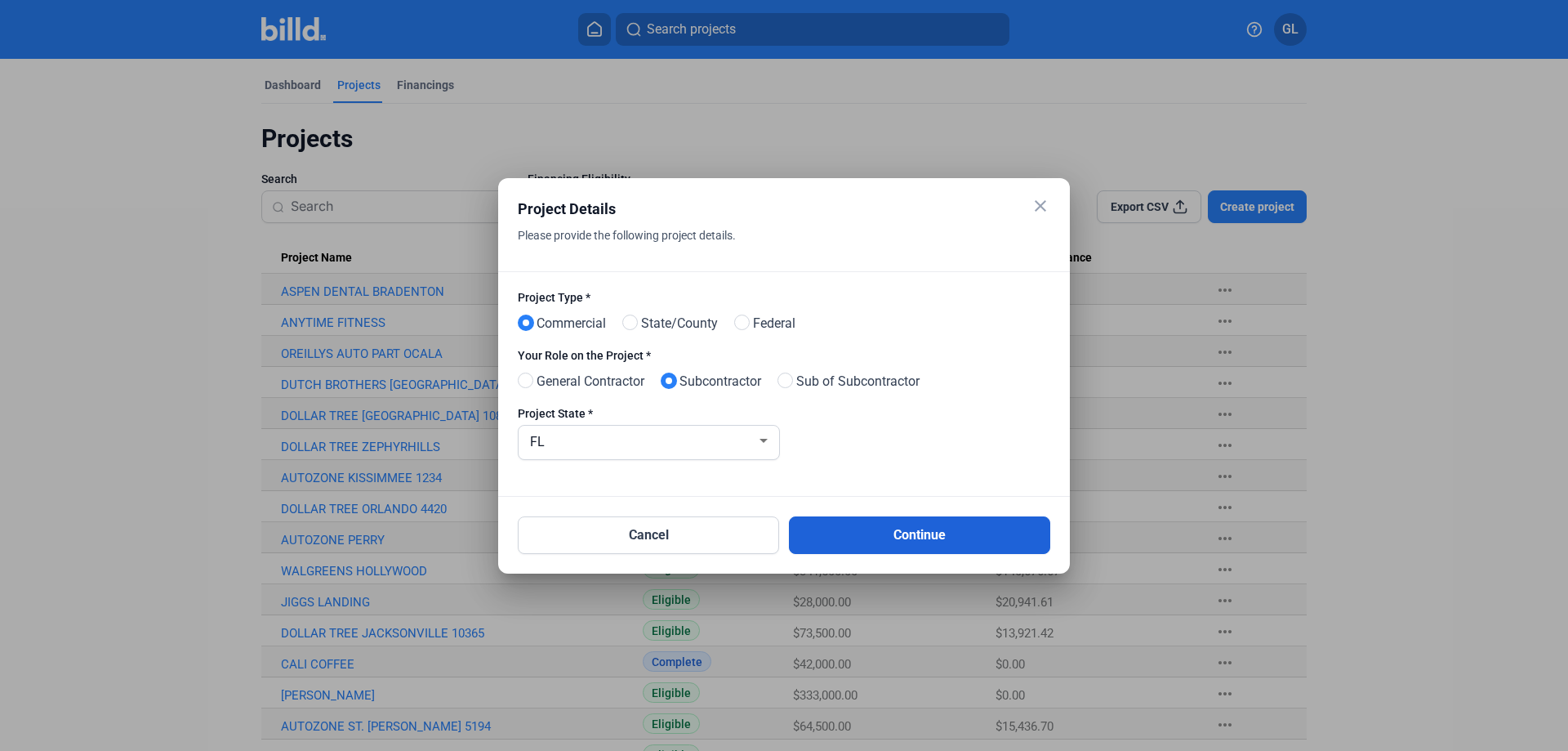
click at [931, 533] on button "Continue" at bounding box center [919, 535] width 261 height 38
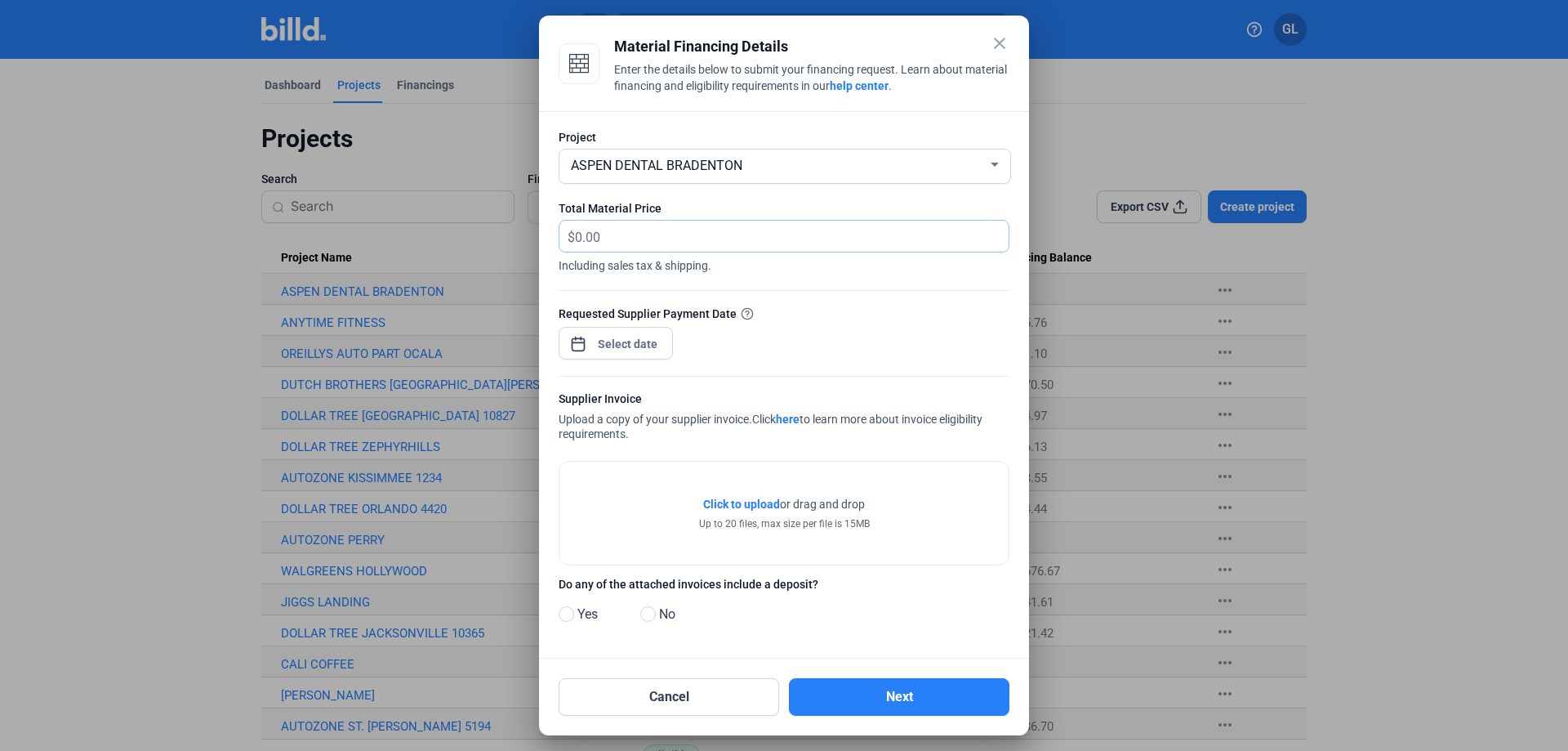
click at [623, 239] on input "text" at bounding box center [791, 236] width 434 height 32
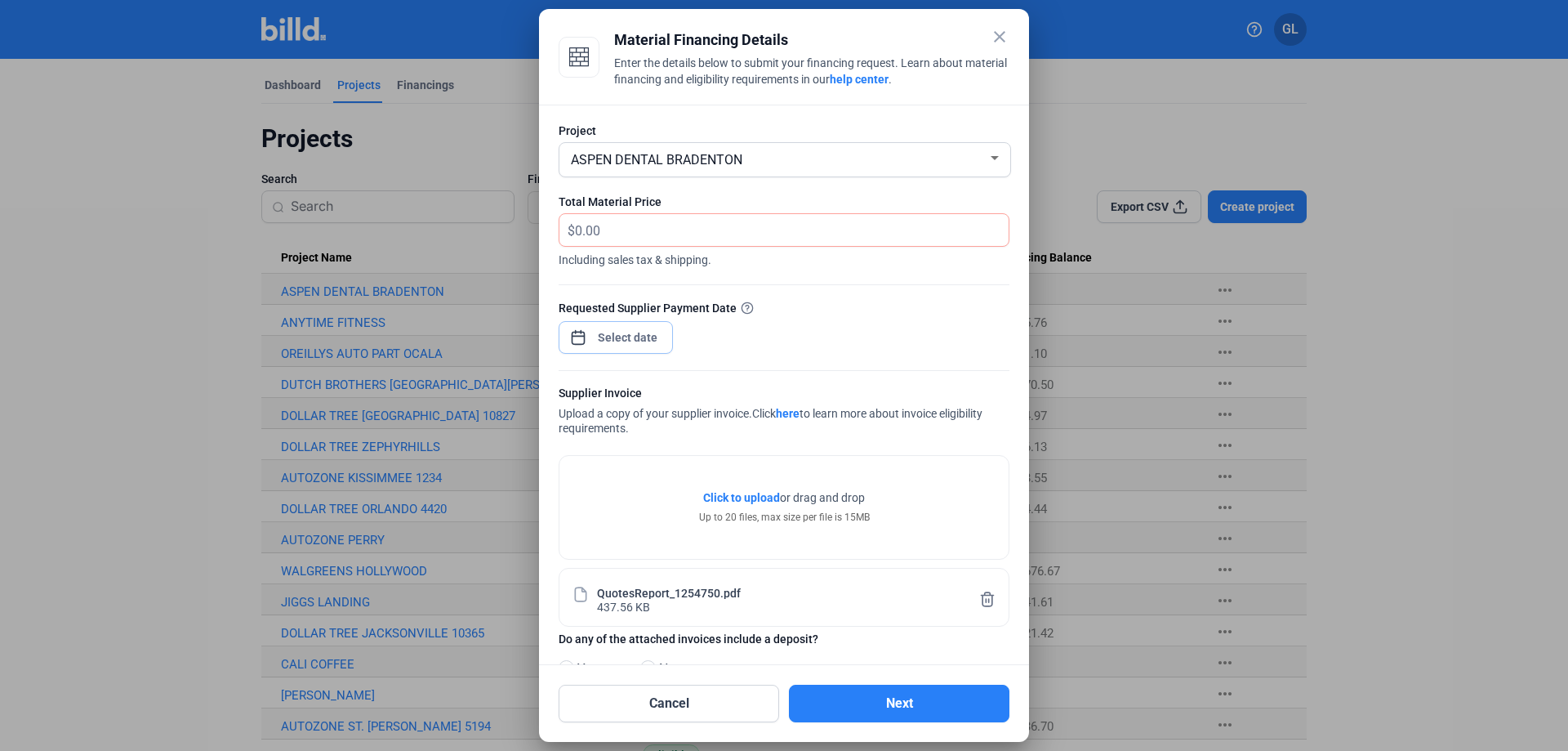
click at [625, 338] on div "close Material Financing Details Enter the details below to submit your financi…" at bounding box center [784, 375] width 1568 height 751
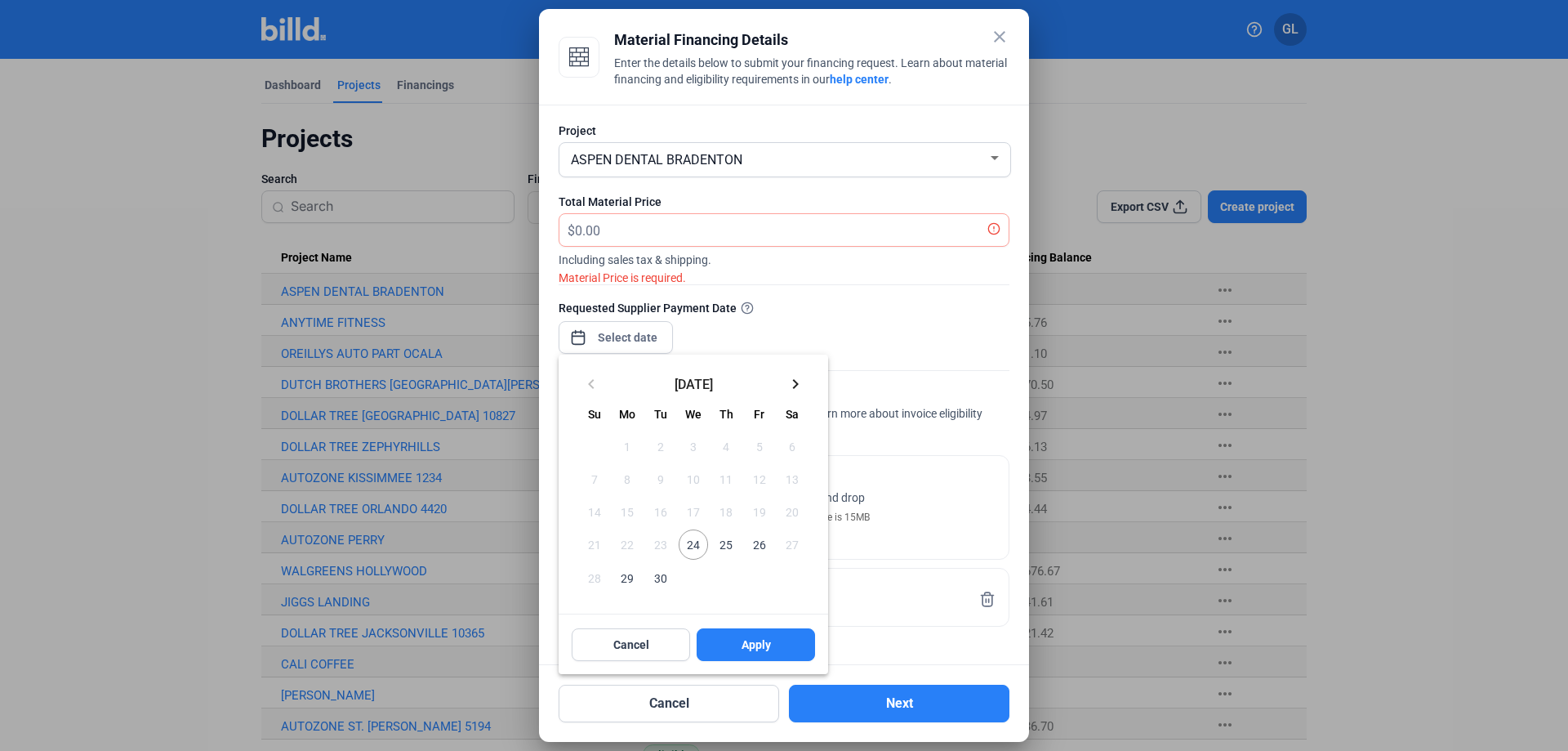
click at [686, 552] on span "24" at bounding box center [693, 543] width 30 height 30
click at [615, 231] on div at bounding box center [784, 375] width 1568 height 751
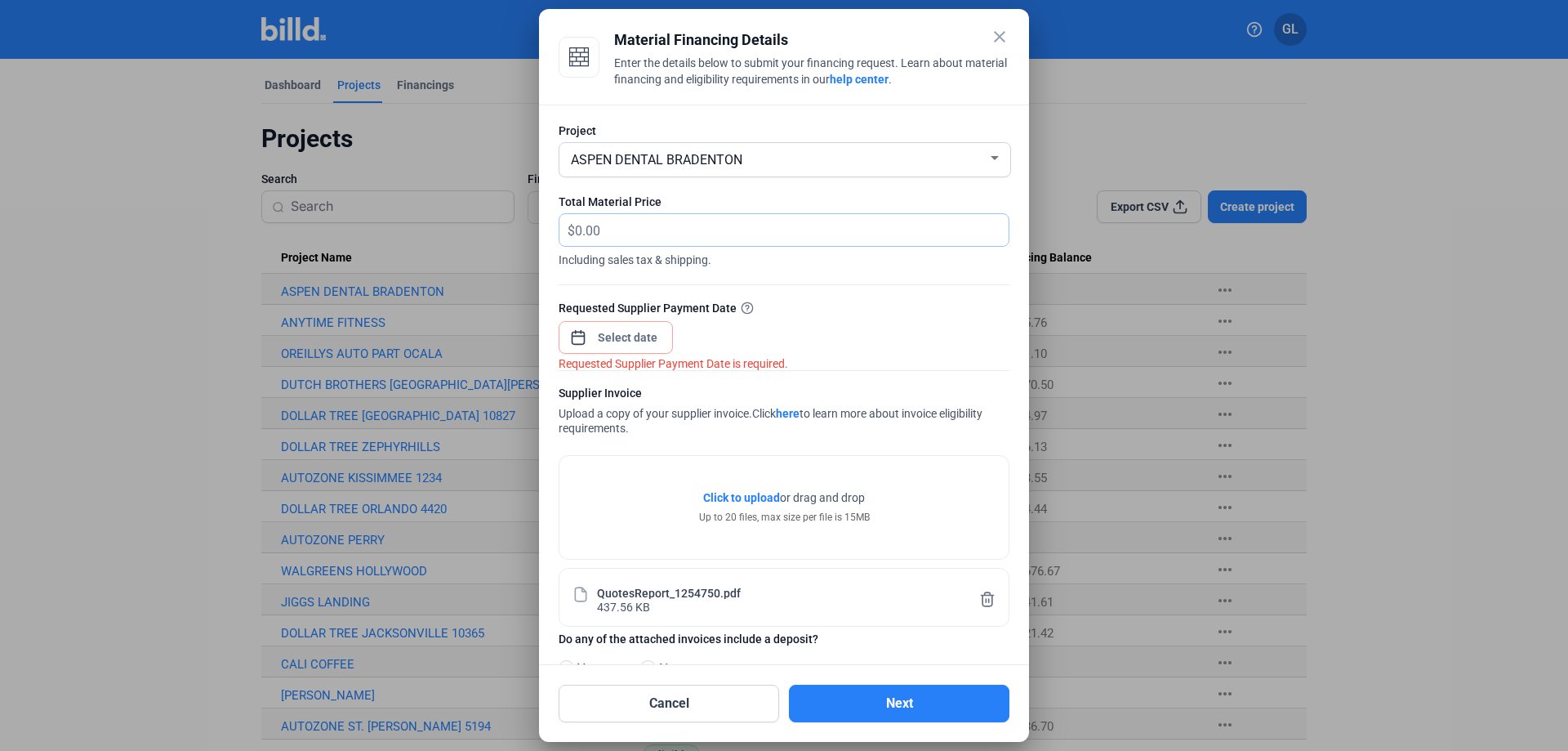
click at [615, 231] on input "text" at bounding box center [791, 230] width 434 height 32
click at [613, 230] on input "text" at bounding box center [791, 230] width 434 height 32
type input "5,344.65"
click at [622, 334] on div "close Material Financing Details Enter the details below to submit your financi…" at bounding box center [784, 375] width 1568 height 751
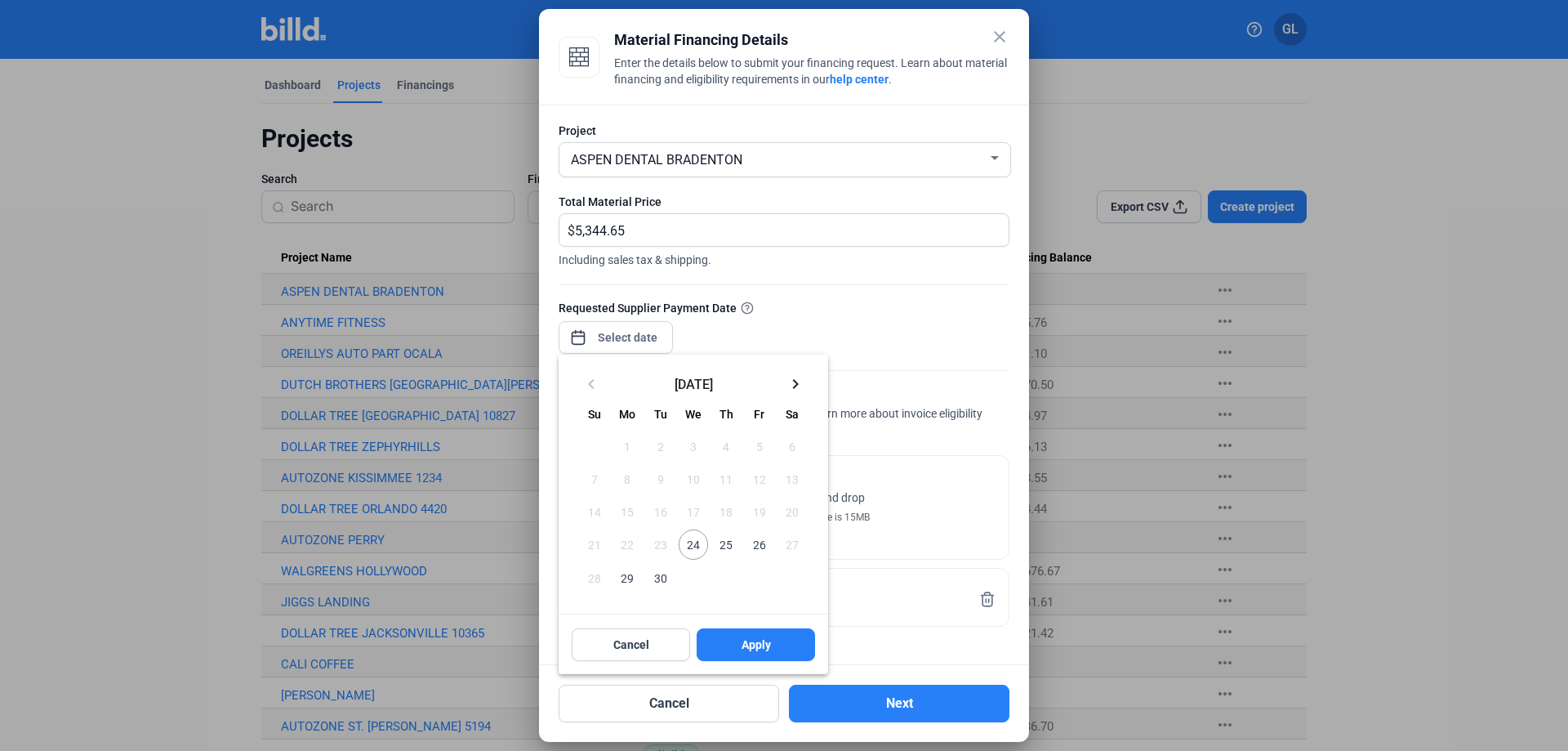
click at [687, 542] on span "24" at bounding box center [693, 543] width 30 height 30
click at [724, 637] on button "Apply" at bounding box center [755, 644] width 118 height 32
type input "[DATE]"
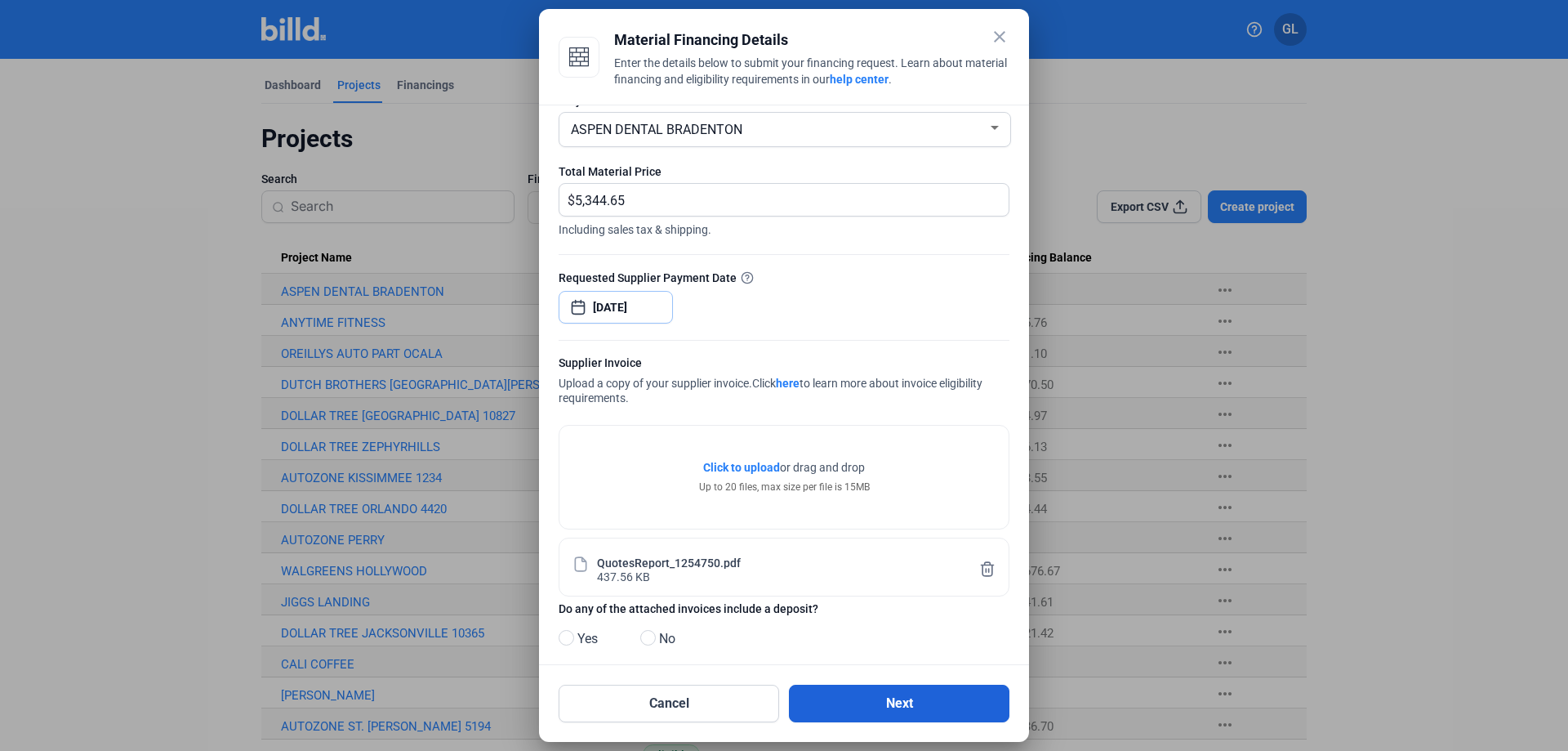
scroll to position [51, 0]
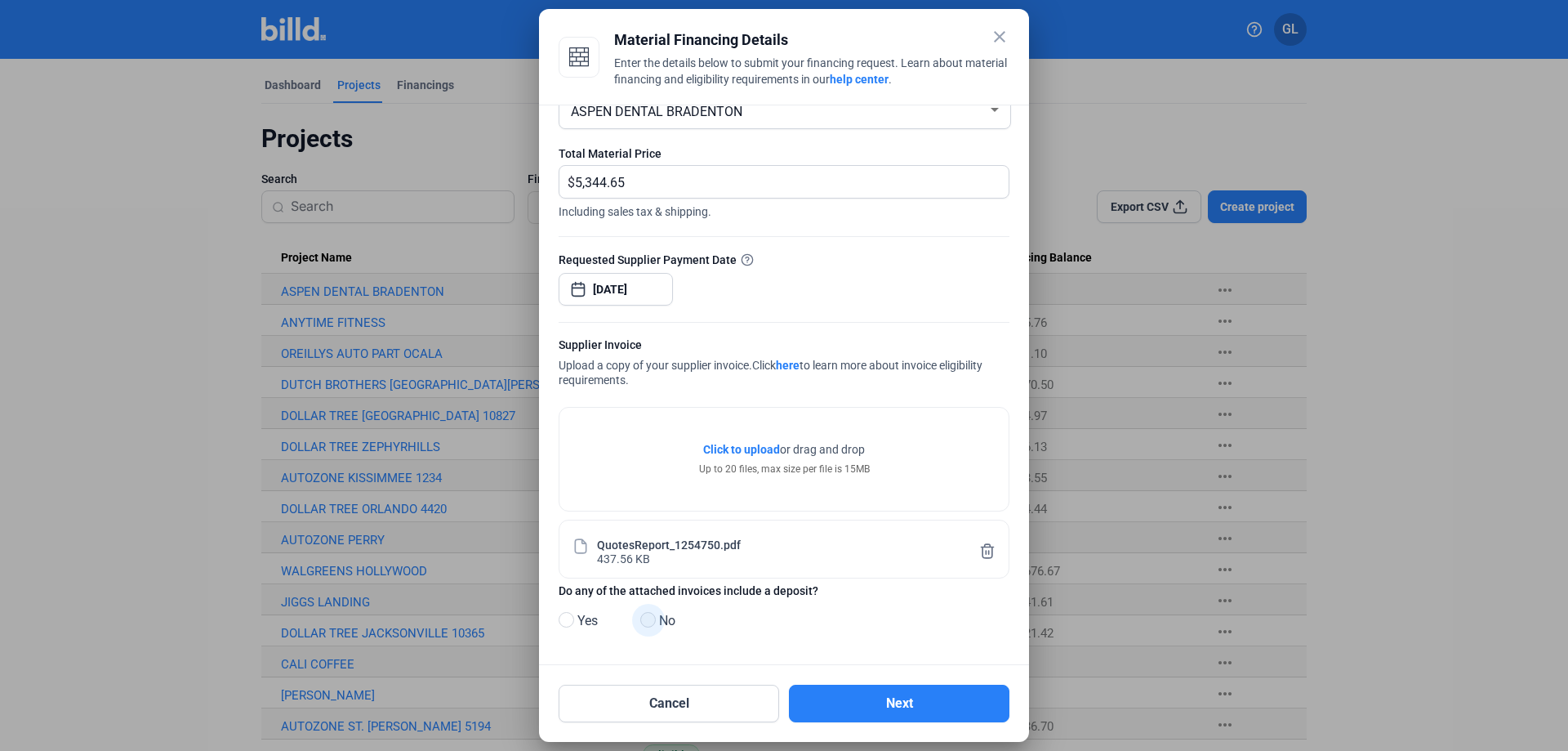
click at [650, 621] on span at bounding box center [647, 619] width 15 height 15
click at [650, 621] on input "No" at bounding box center [646, 620] width 13 height 13
radio input "true"
click at [919, 709] on button "Next" at bounding box center [899, 704] width 220 height 38
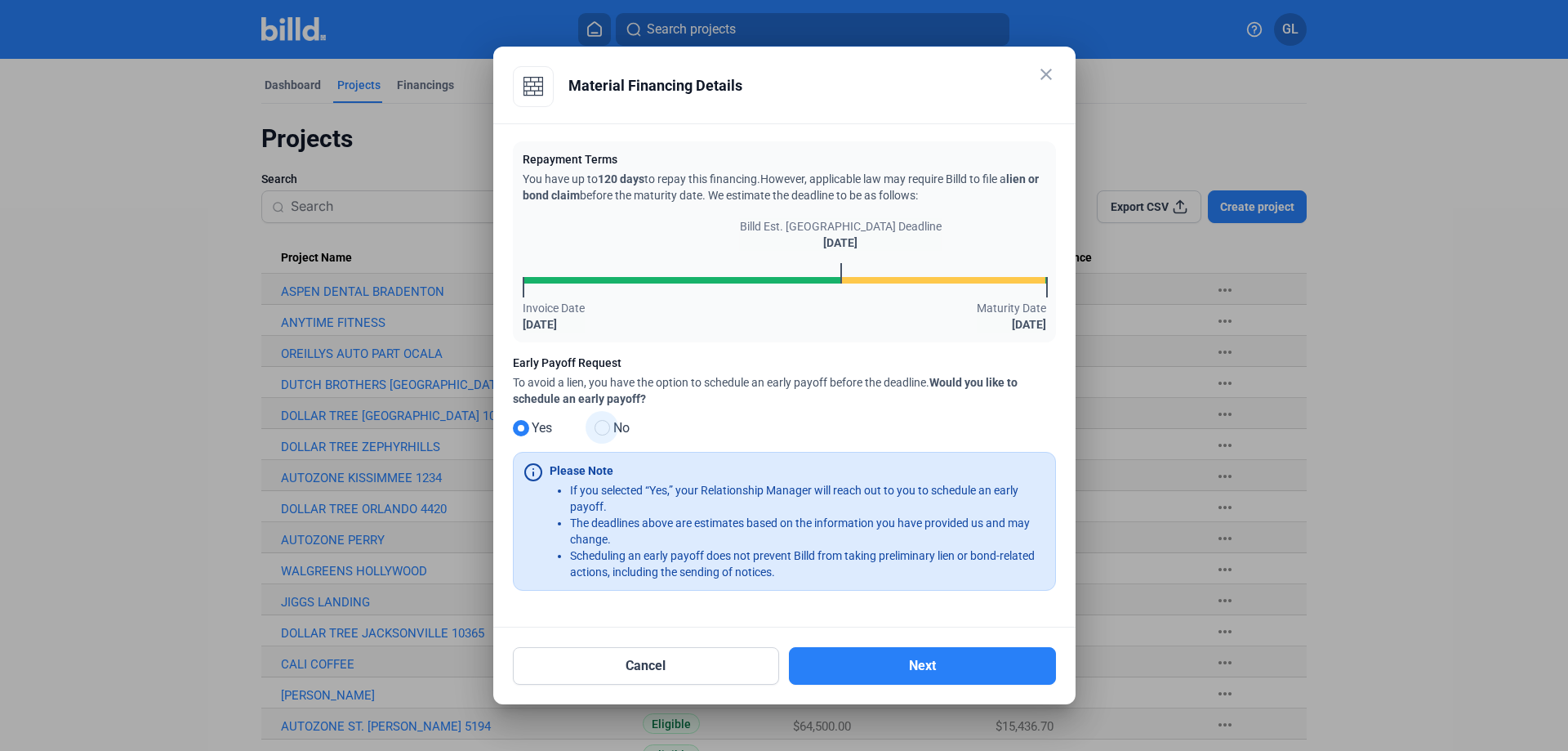
drag, startPoint x: 606, startPoint y: 425, endPoint x: 742, endPoint y: 433, distance: 136.2
click at [606, 426] on span at bounding box center [601, 427] width 15 height 15
click at [606, 426] on input "No" at bounding box center [601, 429] width 13 height 13
radio input "true"
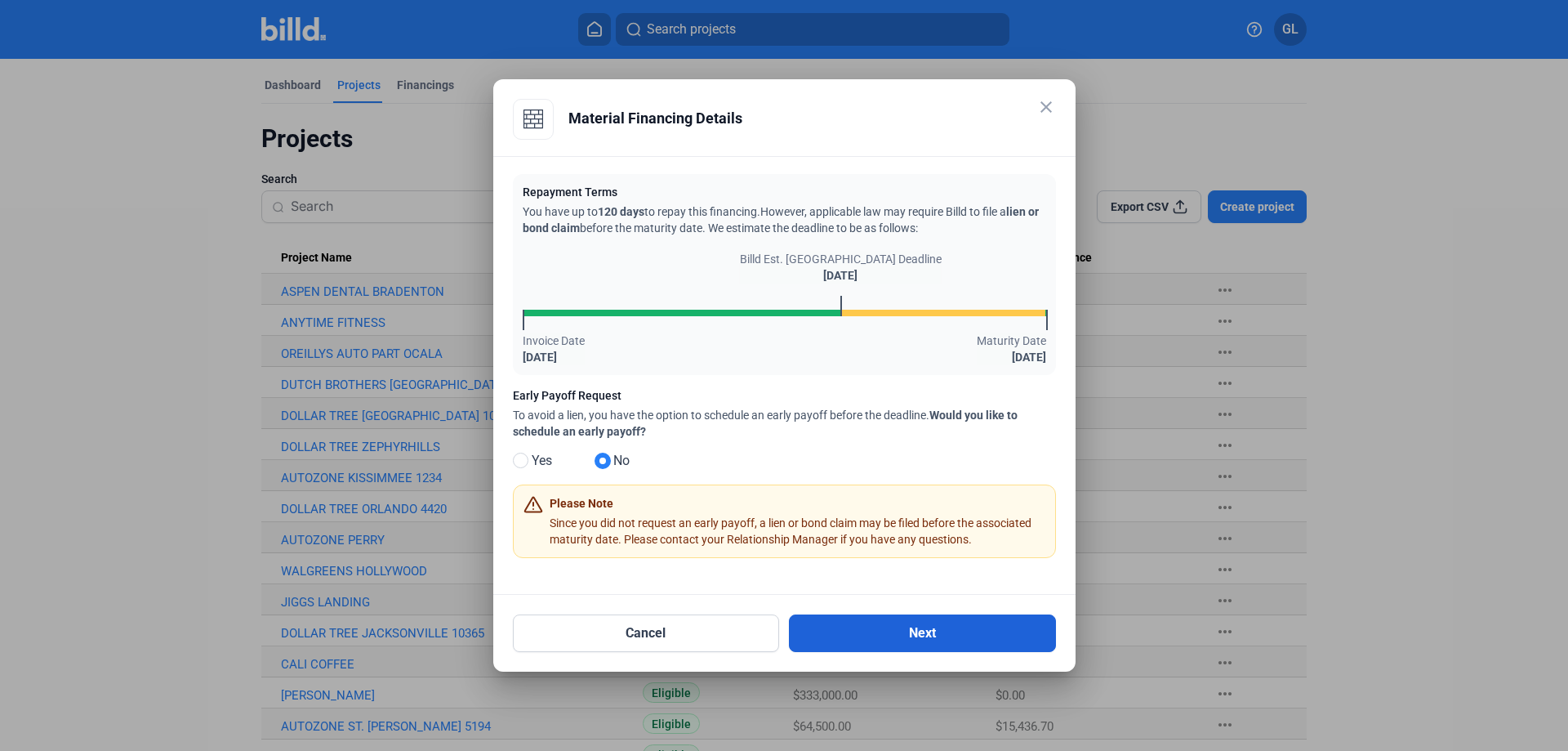
click at [951, 630] on button "Next" at bounding box center [922, 633] width 267 height 38
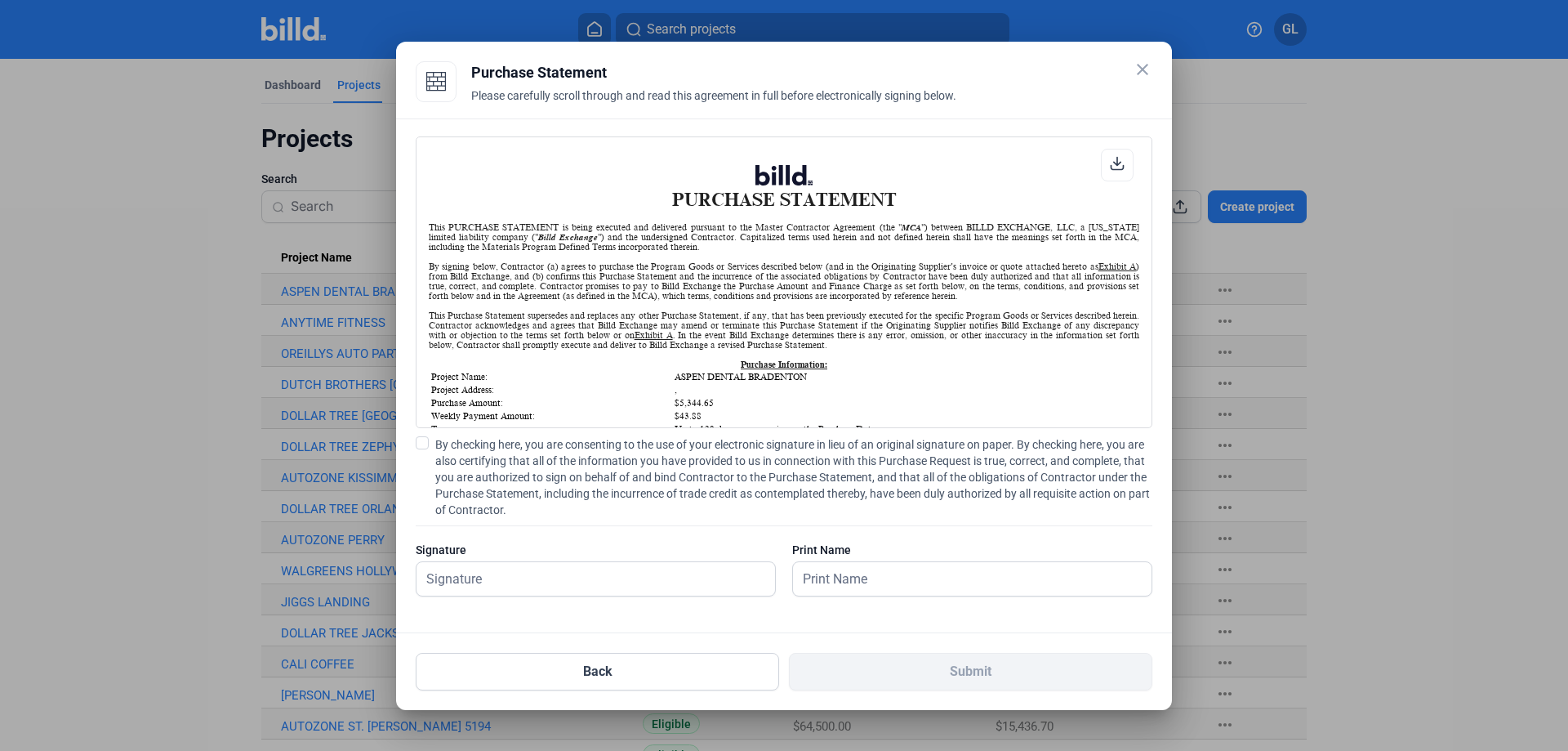
scroll to position [1, 0]
click at [420, 444] on span at bounding box center [422, 442] width 13 height 13
click at [0, 0] on input "By checking here, you are consenting to the use of your electronic signature in…" at bounding box center [0, 0] width 0 height 0
click at [507, 583] on input "text" at bounding box center [586, 578] width 340 height 33
type input "[PERSON_NAME]"
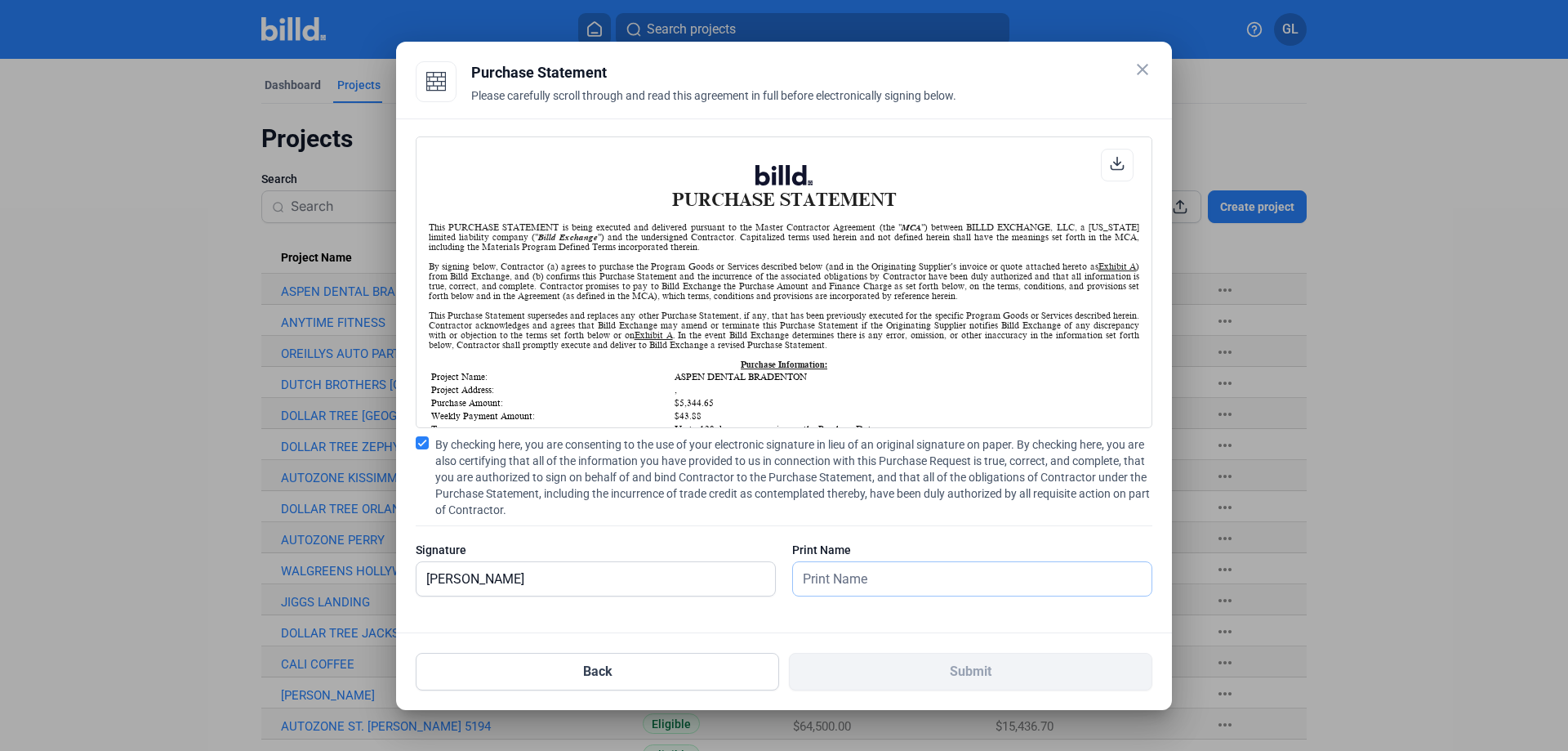
type input "[PERSON_NAME]"
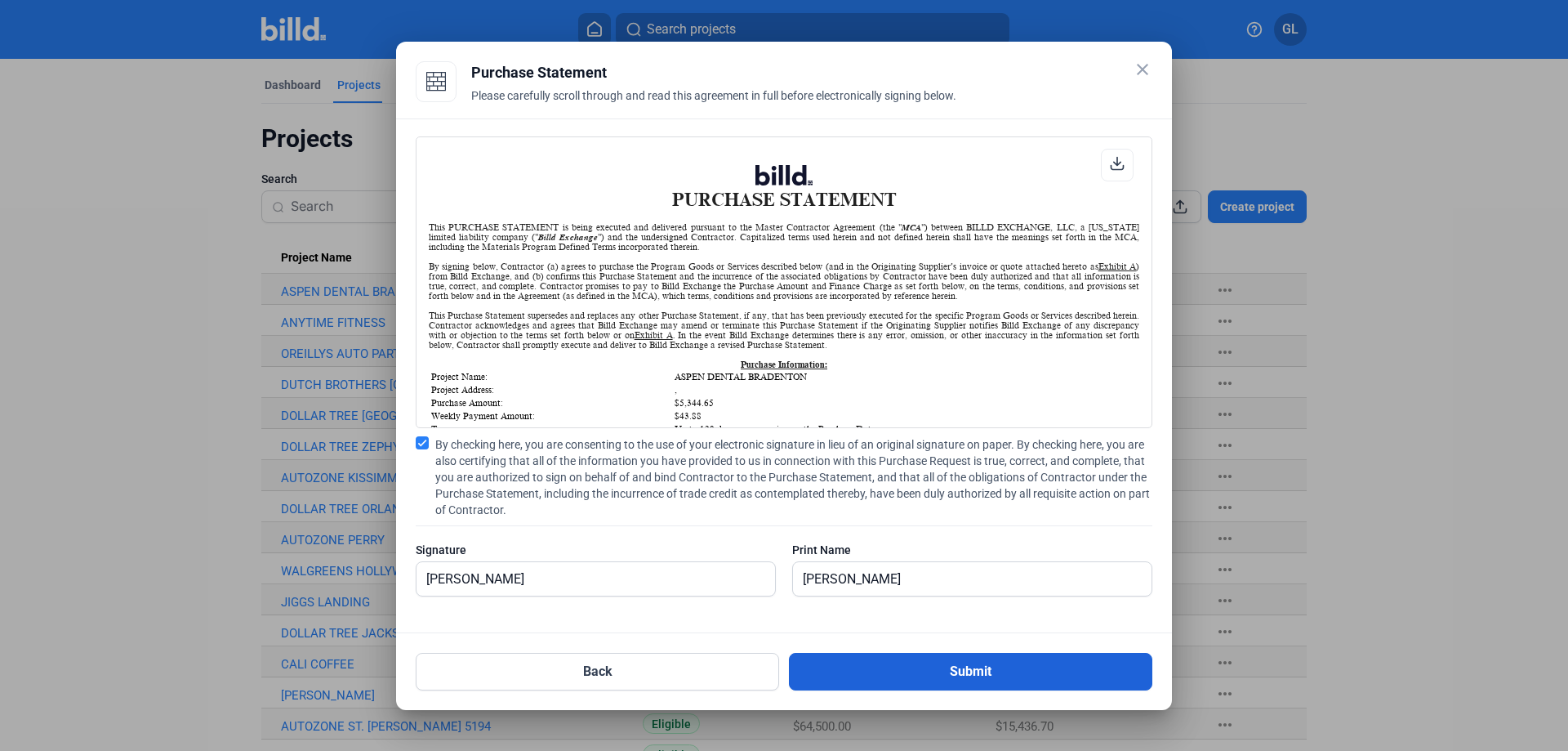
click at [951, 669] on button "Submit" at bounding box center [970, 671] width 363 height 38
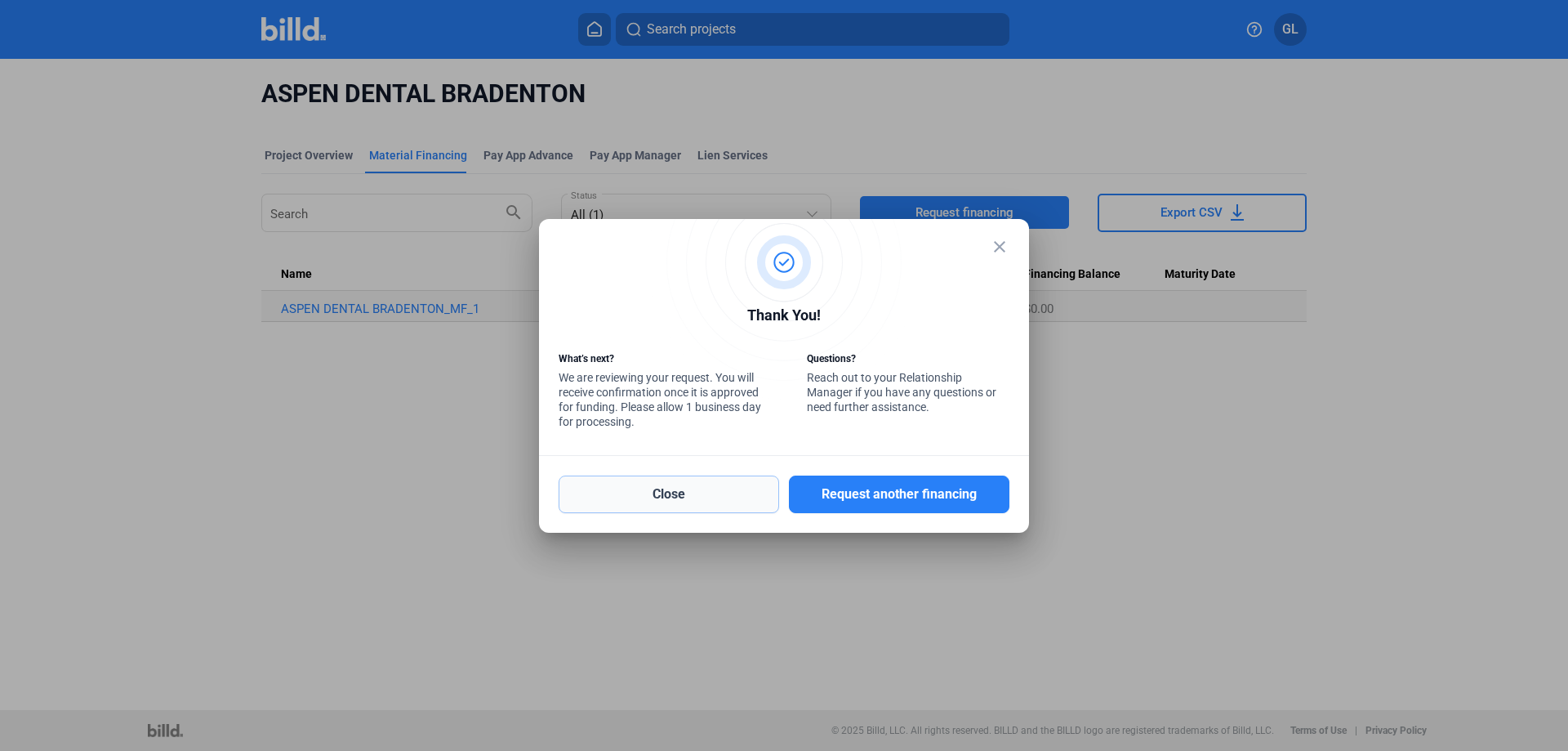
click at [714, 494] on button "Close" at bounding box center [669, 494] width 220 height 38
